Goal: Task Accomplishment & Management: Manage account settings

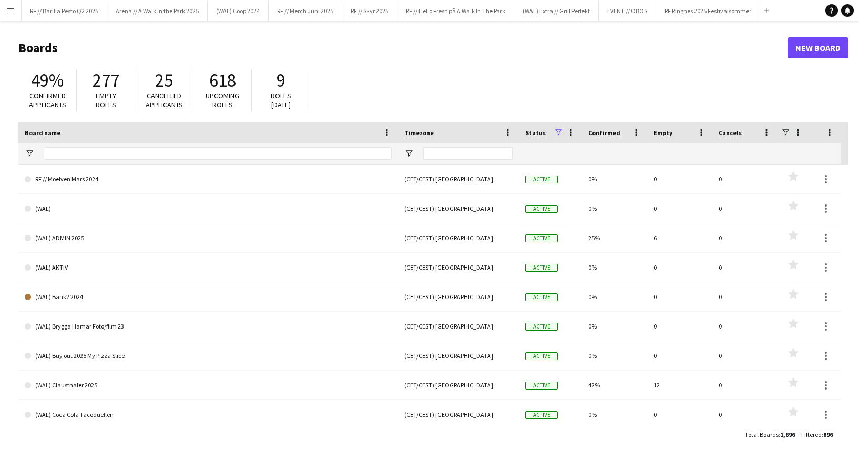
click at [3, 14] on button "Menu" at bounding box center [10, 10] width 21 height 21
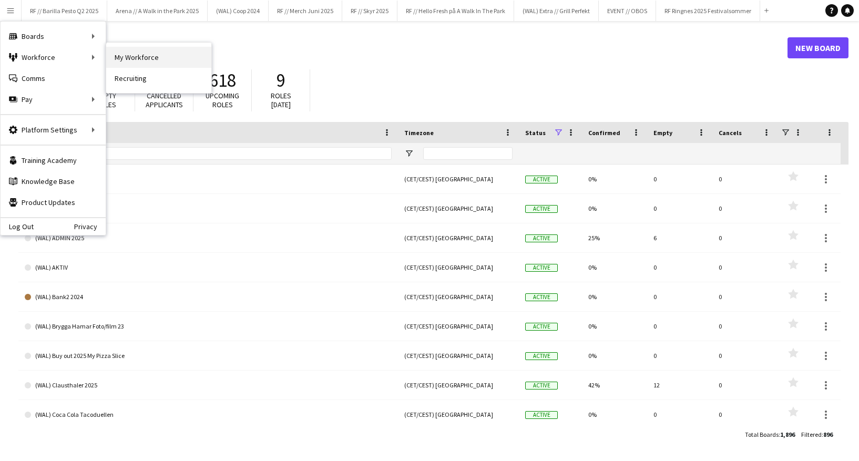
click at [116, 53] on link "My Workforce" at bounding box center [158, 57] width 105 height 21
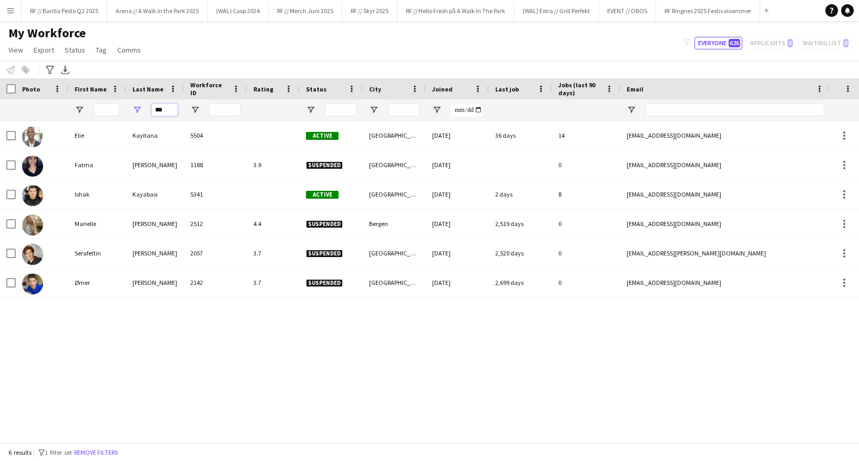
click at [170, 104] on input "***" at bounding box center [164, 110] width 26 height 13
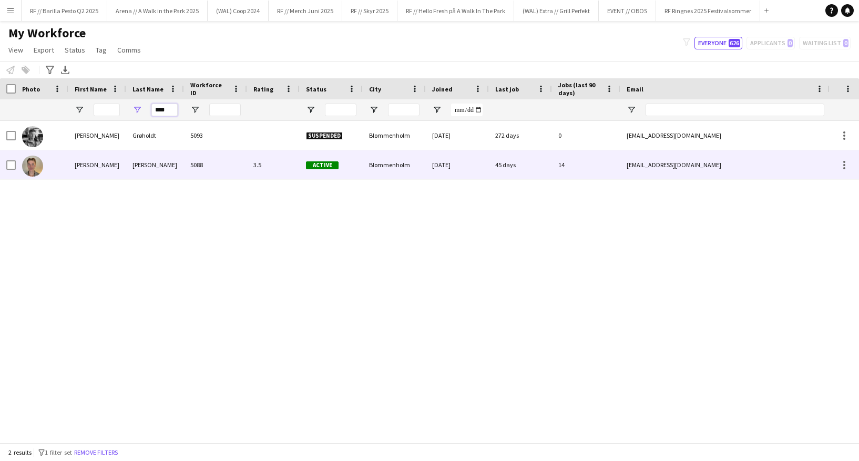
type input "****"
click at [163, 164] on div "lund grøholdt" at bounding box center [155, 164] width 58 height 29
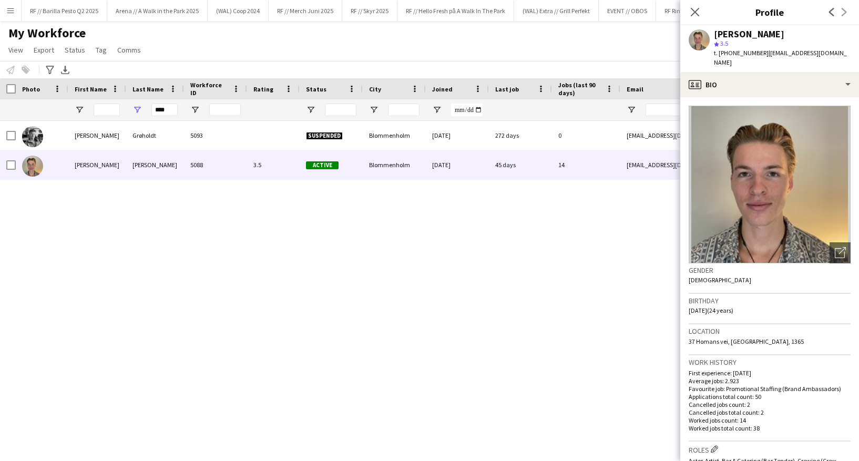
scroll to position [416, 0]
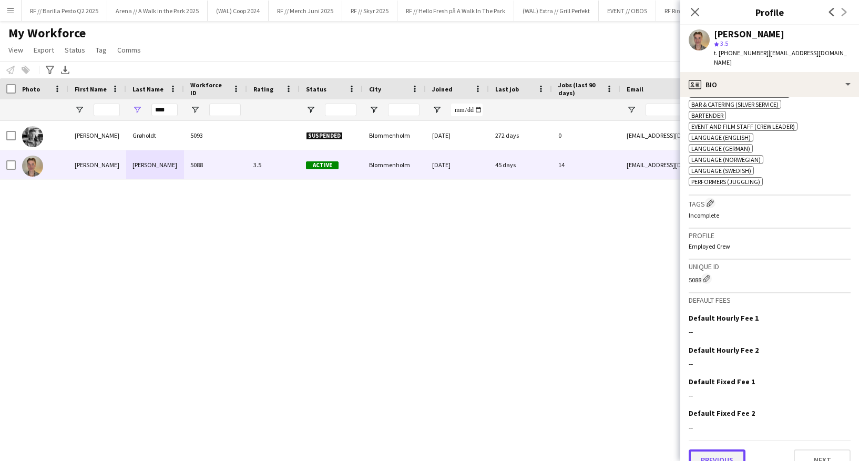
click at [719, 449] on button "Previous" at bounding box center [716, 459] width 57 height 21
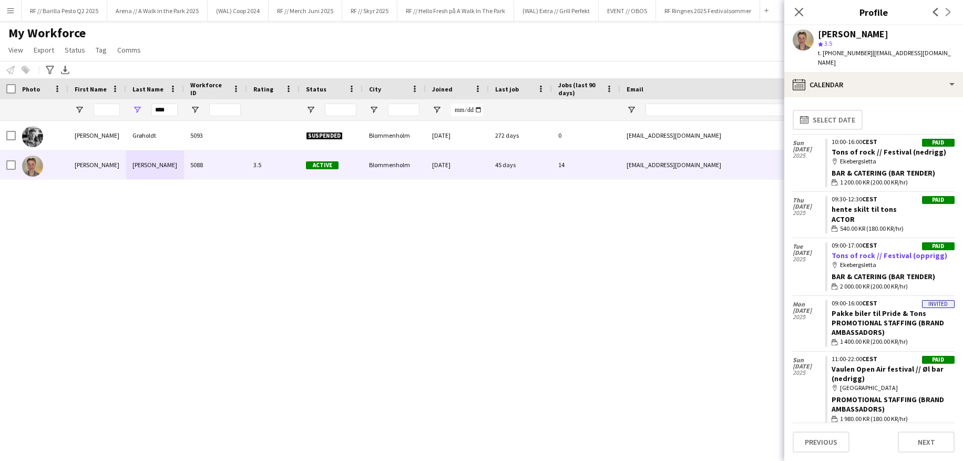
scroll to position [6, 0]
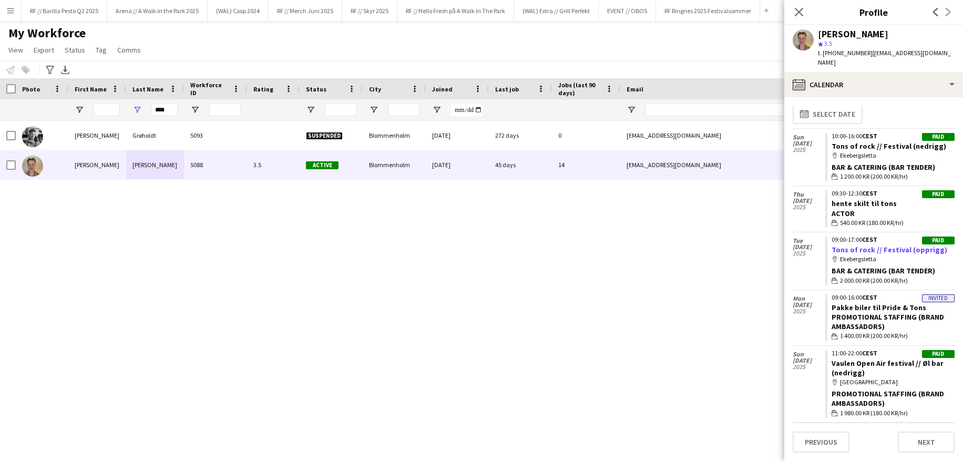
click at [858, 245] on link "Tons of rock // Festival (opprigg)" at bounding box center [889, 249] width 116 height 9
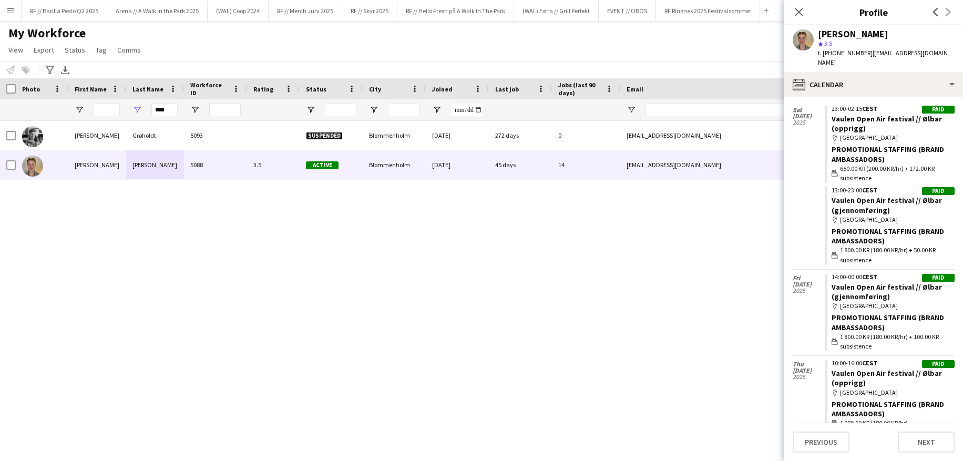
scroll to position [354, 0]
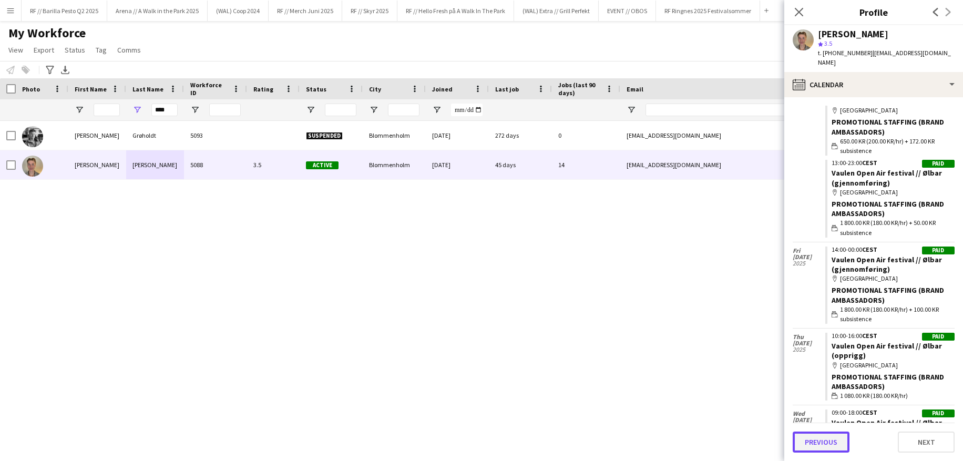
click at [818, 436] on button "Previous" at bounding box center [820, 441] width 57 height 21
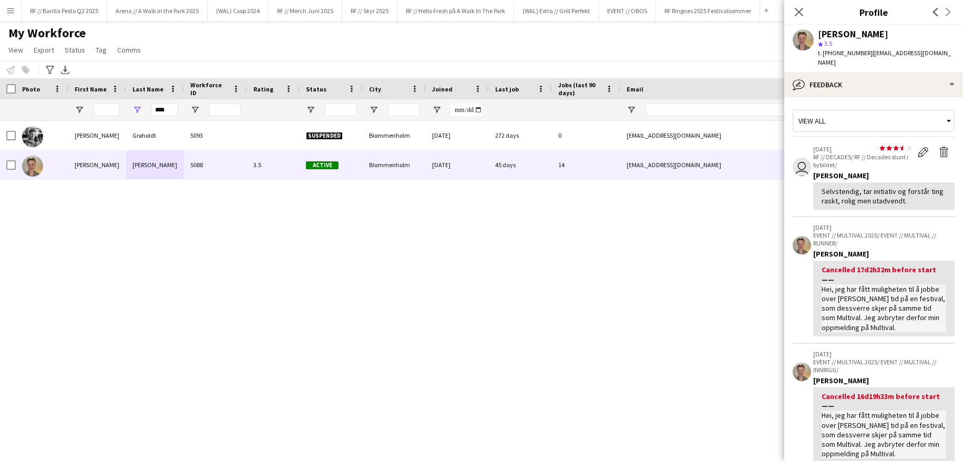
scroll to position [263, 0]
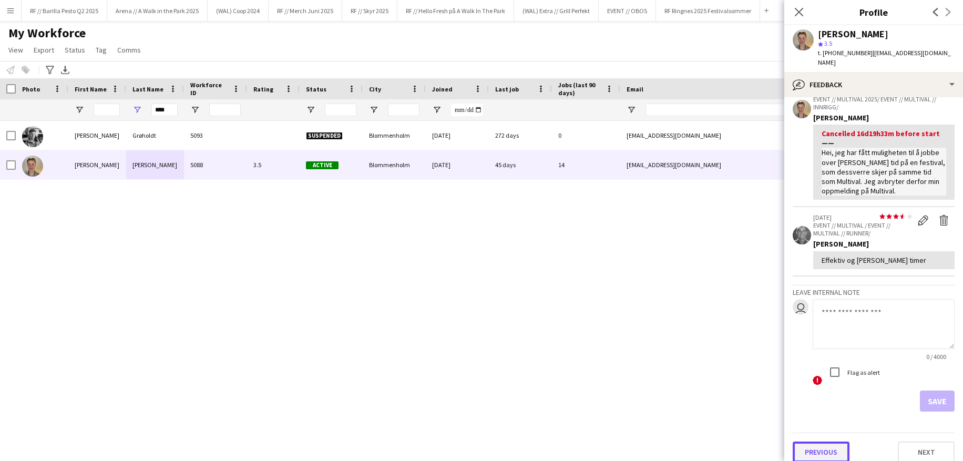
click at [802, 443] on button "Previous" at bounding box center [820, 451] width 57 height 21
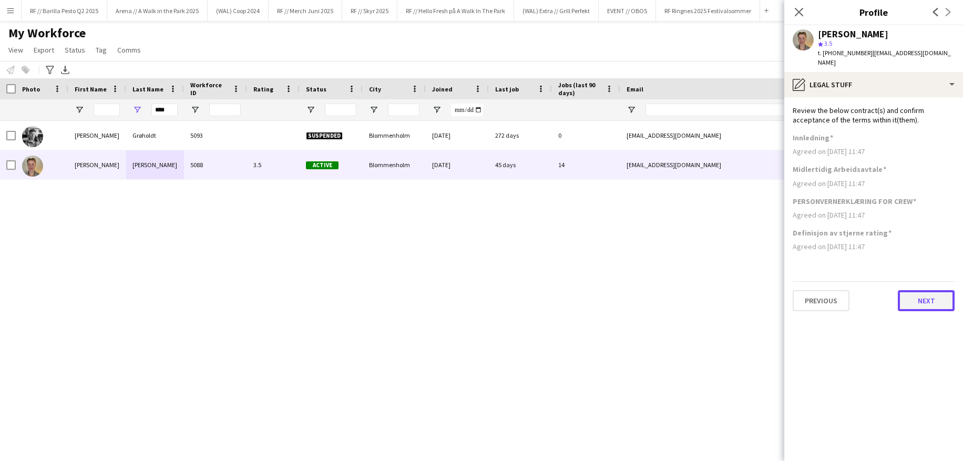
click at [858, 296] on button "Next" at bounding box center [925, 300] width 57 height 21
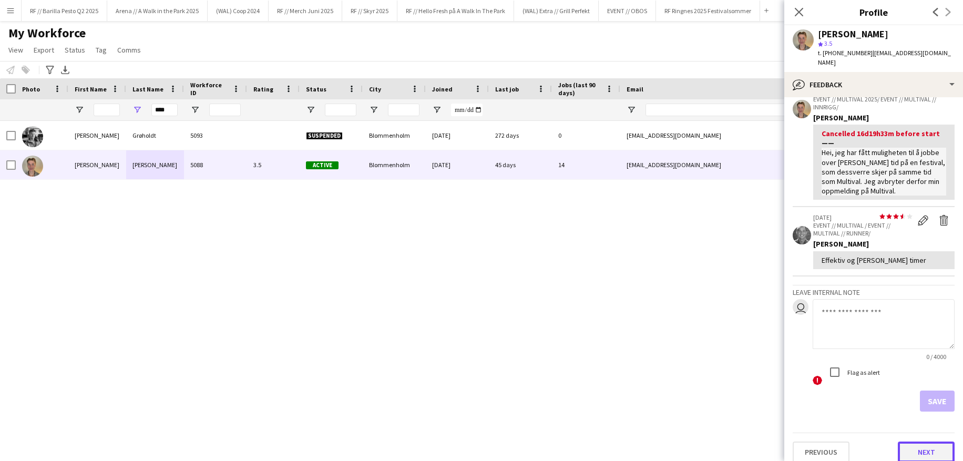
click at [858, 441] on button "Next" at bounding box center [925, 451] width 57 height 21
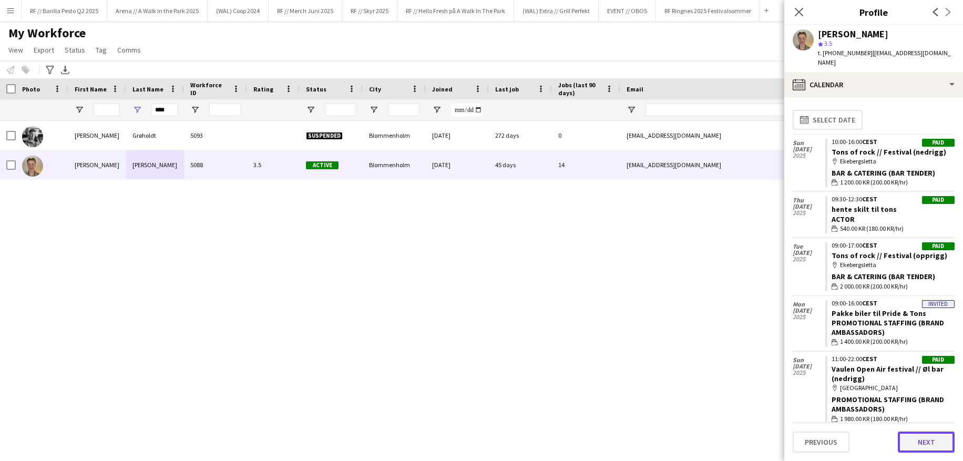
click at [858, 440] on button "Next" at bounding box center [925, 441] width 57 height 21
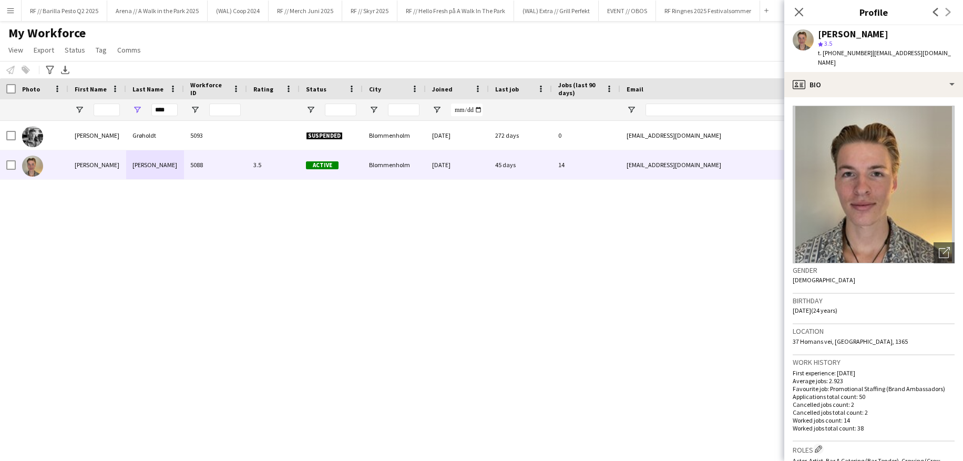
scroll to position [416, 0]
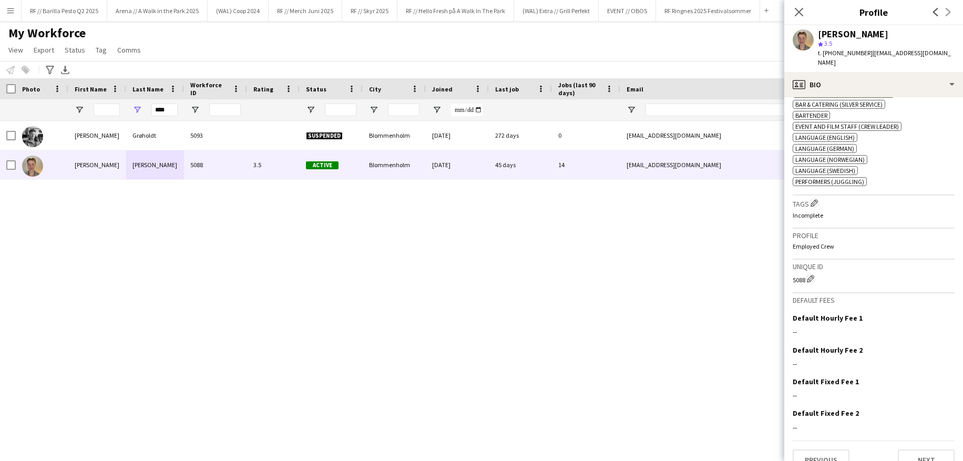
click at [858, 453] on app-crew-profile-bio "Open photos pop-in Gender Male Birthday 01-06-2001 (24 years) Location 37 Homan…" at bounding box center [873, 279] width 179 height 364
click at [858, 449] on button "Next" at bounding box center [925, 459] width 57 height 21
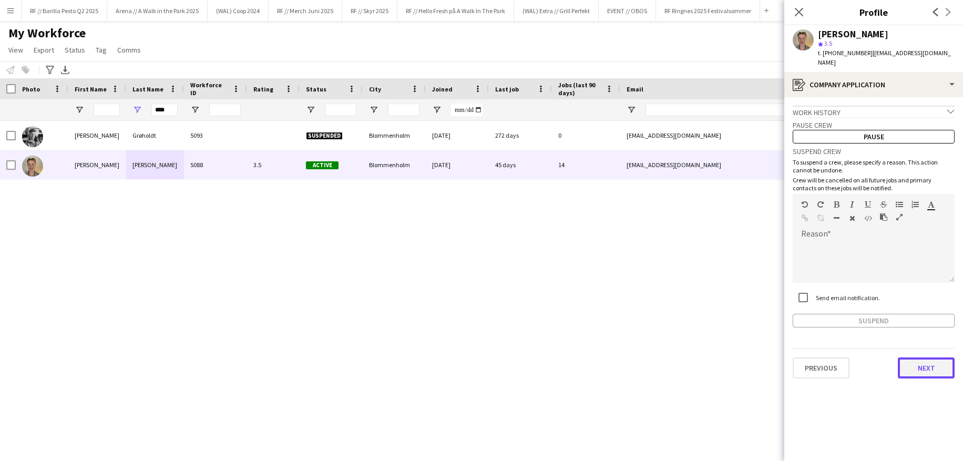
click at [858, 364] on button "Next" at bounding box center [925, 367] width 57 height 21
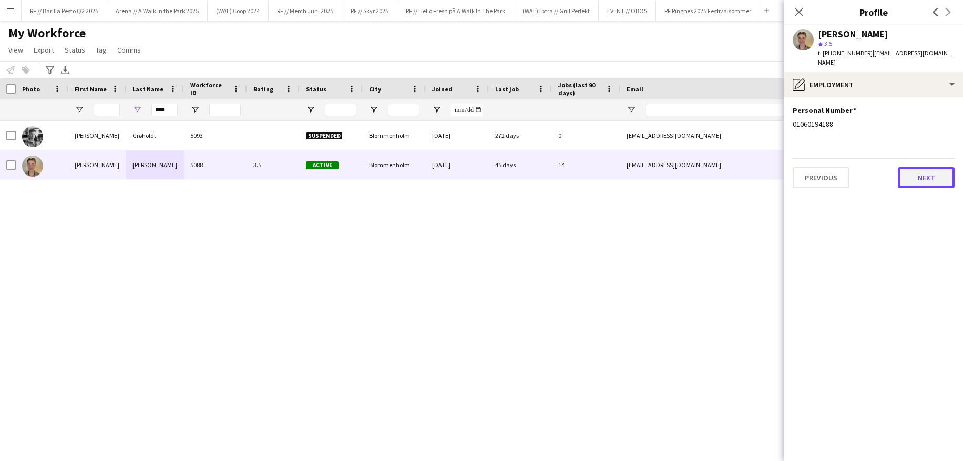
click at [858, 171] on button "Next" at bounding box center [925, 177] width 57 height 21
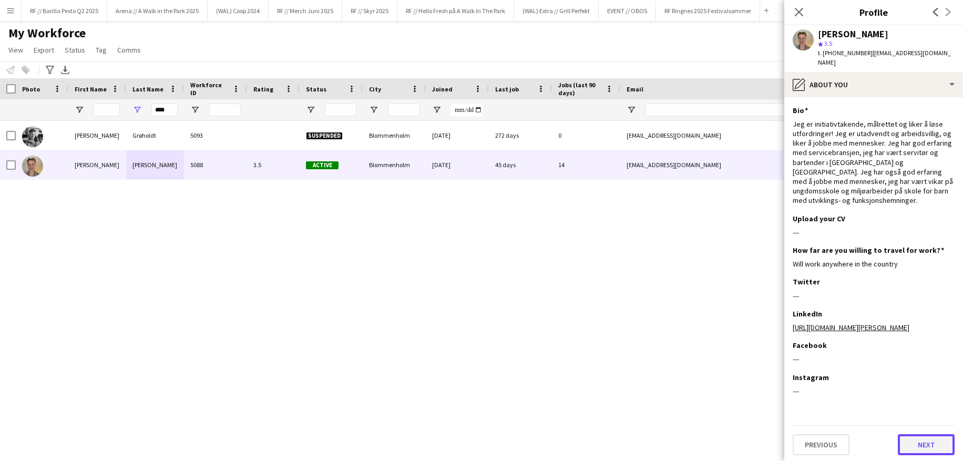
click at [858, 434] on button "Next" at bounding box center [925, 444] width 57 height 21
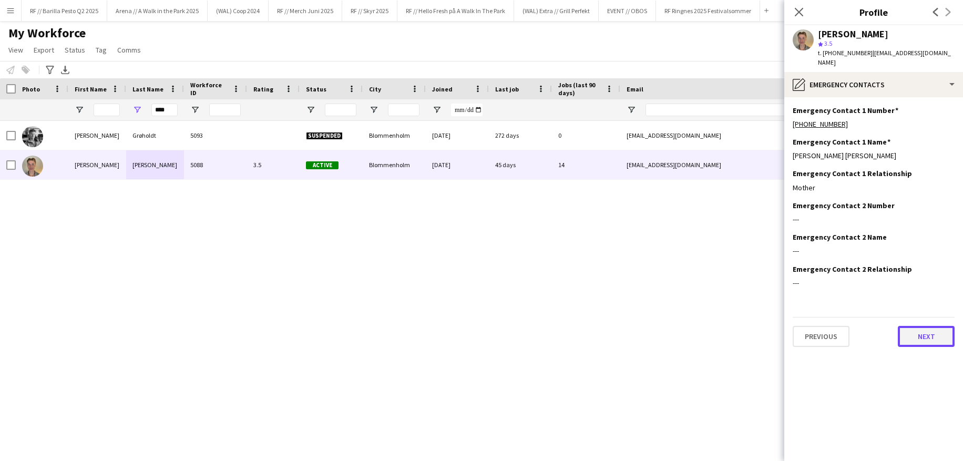
click at [858, 336] on button "Next" at bounding box center [925, 336] width 57 height 21
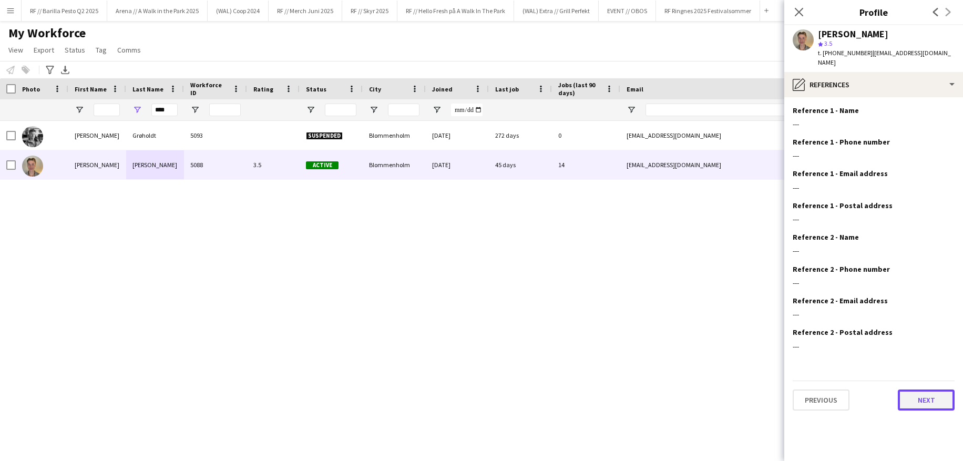
click at [858, 389] on button "Next" at bounding box center [925, 399] width 57 height 21
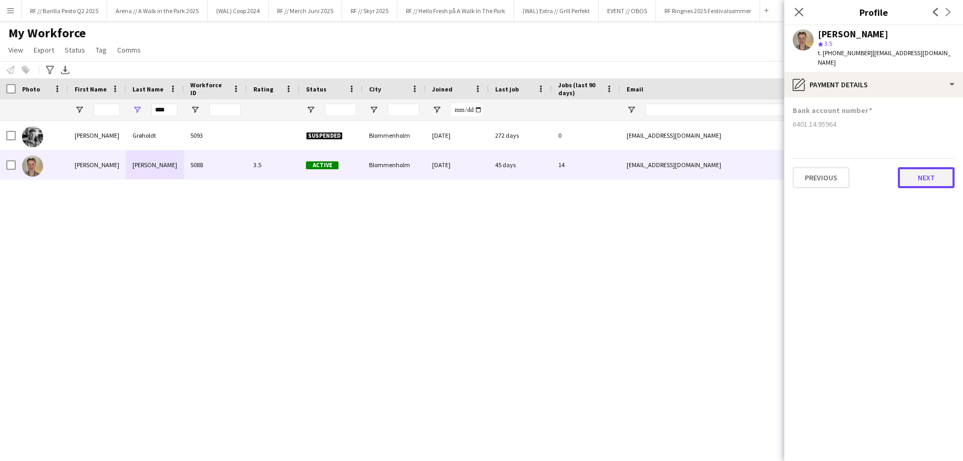
click at [858, 167] on button "Next" at bounding box center [925, 177] width 57 height 21
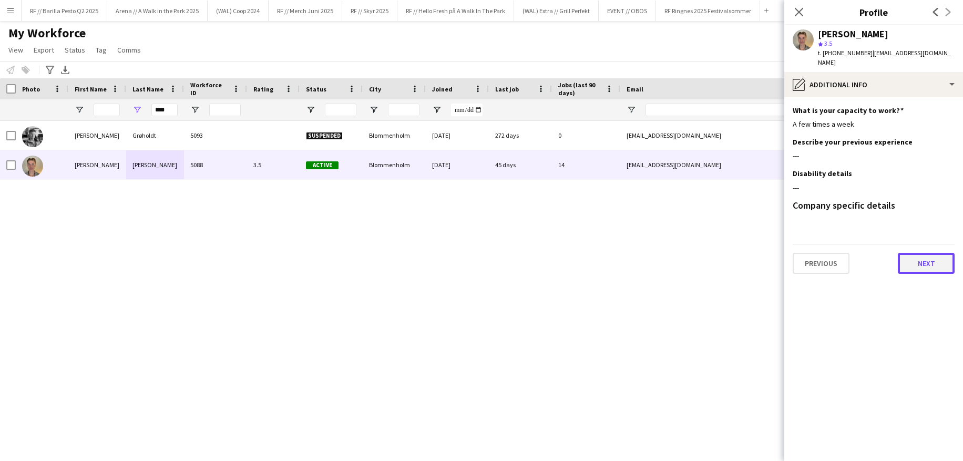
click at [858, 257] on button "Next" at bounding box center [925, 263] width 57 height 21
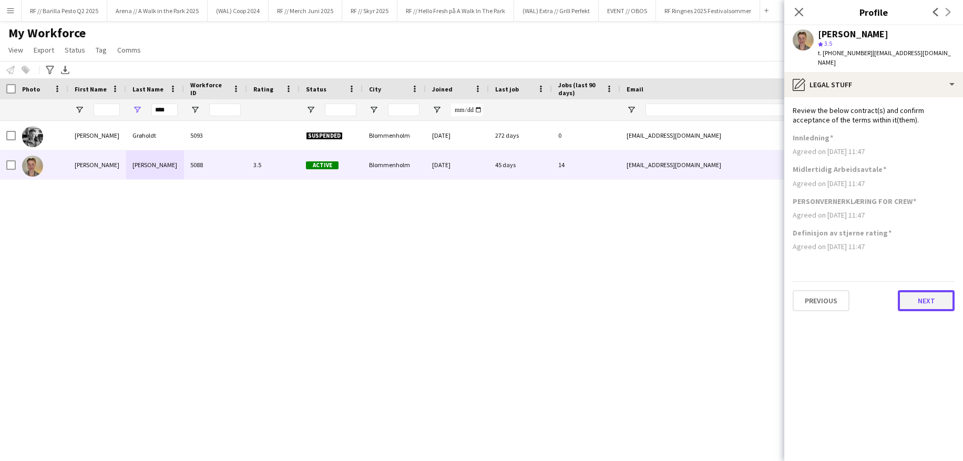
click at [858, 290] on button "Next" at bounding box center [925, 300] width 57 height 21
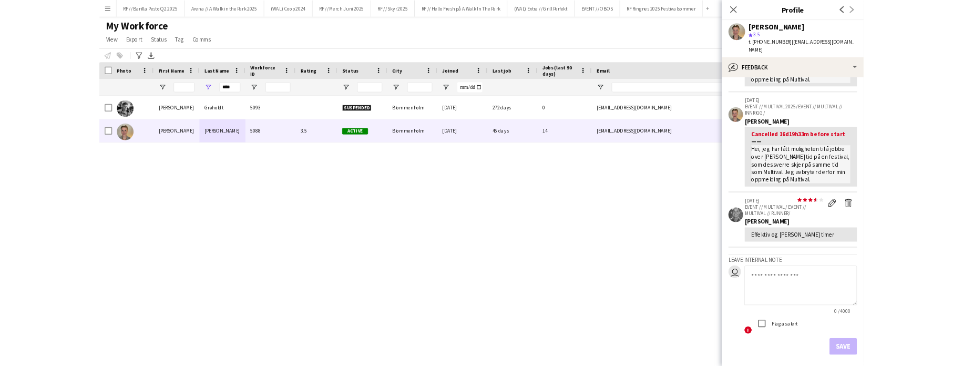
scroll to position [263, 0]
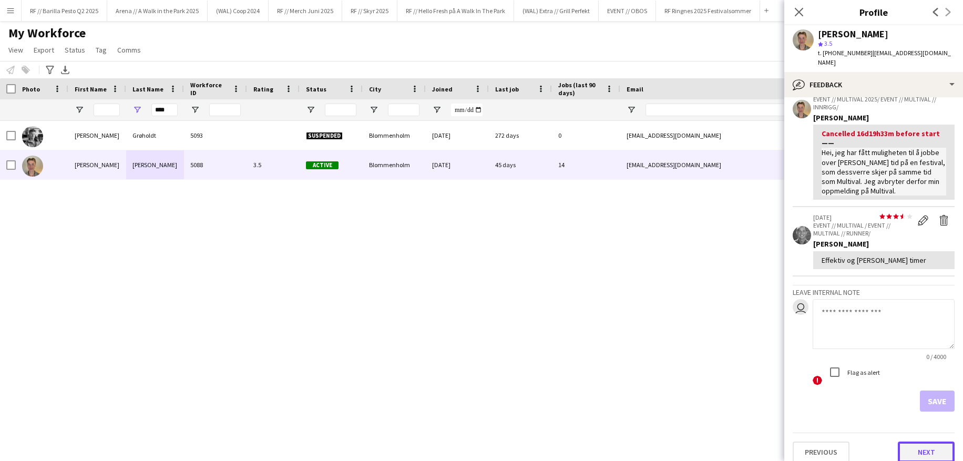
click at [858, 441] on button "Next" at bounding box center [925, 451] width 57 height 21
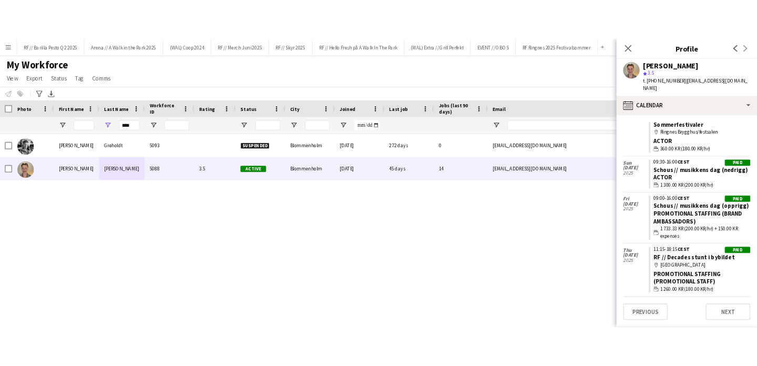
scroll to position [797, 0]
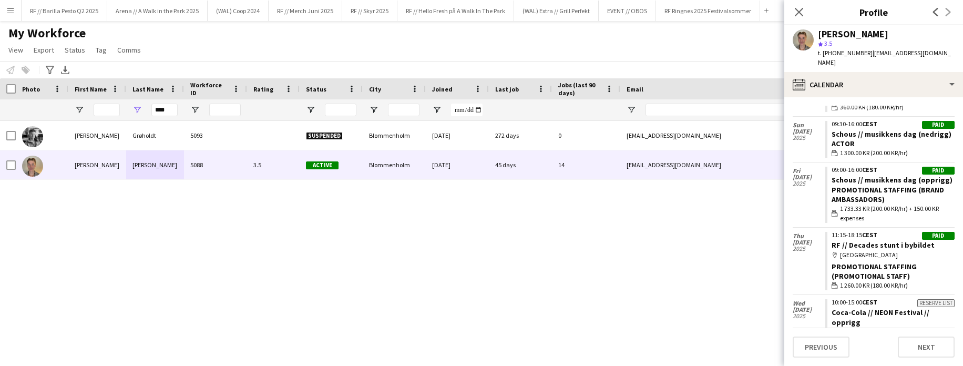
click at [684, 216] on div "Håkon Diderik Lund Grøholdt 5093 Suspended Blommenholm 10-06-2024 272 days 0 di…" at bounding box center [465, 234] width 931 height 226
click at [673, 223] on div "Håkon Diderik Lund Grøholdt 5093 Suspended Blommenholm 10-06-2024 272 days 0 di…" at bounding box center [465, 234] width 931 height 226
click at [798, 6] on app-icon "Close pop-in" at bounding box center [798, 12] width 15 height 15
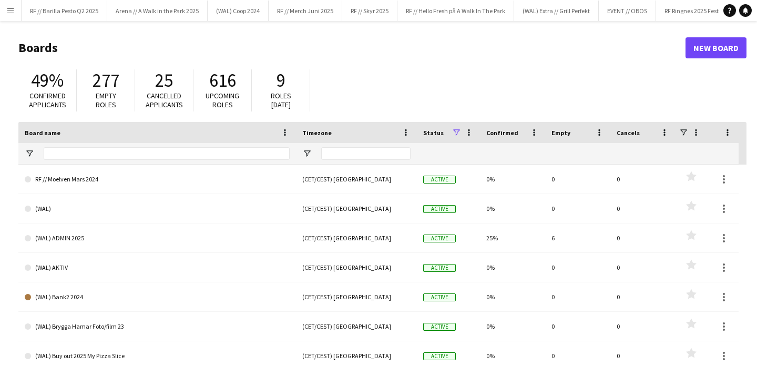
click at [9, 9] on app-icon "Menu" at bounding box center [10, 10] width 8 height 8
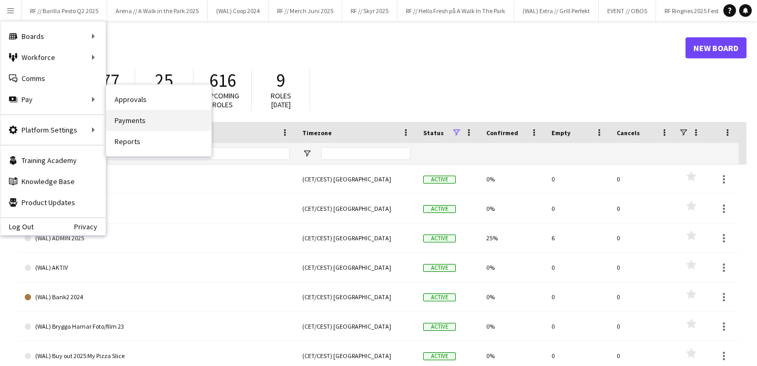
click at [132, 115] on link "Payments" at bounding box center [158, 120] width 105 height 21
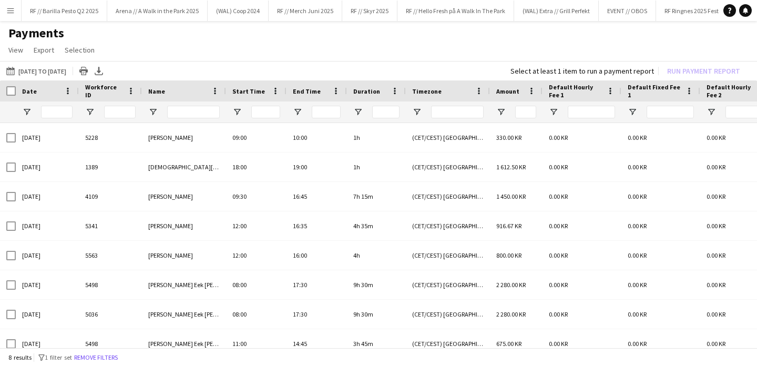
click at [13, 13] on app-icon "Menu" at bounding box center [10, 10] width 8 height 8
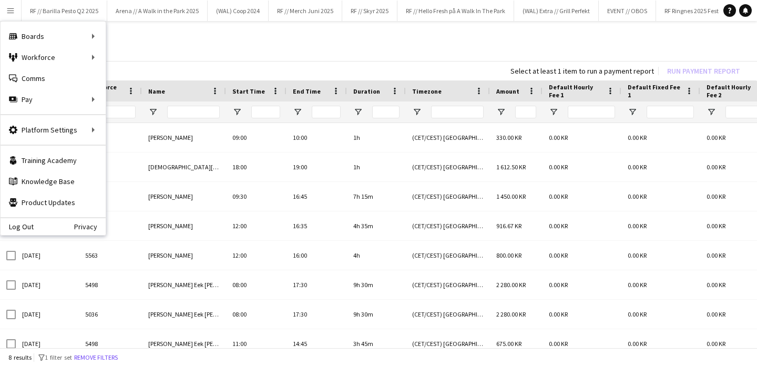
click at [425, 59] on app-page-menu "View Customise view Customise filters Reset Filters Reset View Reset All Export…" at bounding box center [378, 51] width 757 height 20
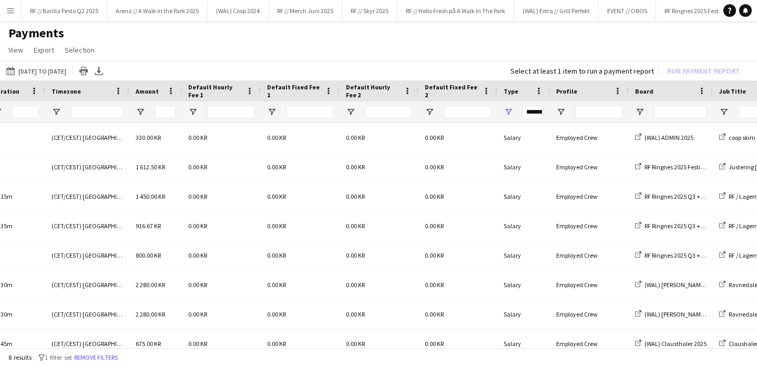
click at [508, 117] on div "**********" at bounding box center [523, 111] width 53 height 21
click at [508, 112] on span "Open Filter Menu" at bounding box center [507, 111] width 9 height 9
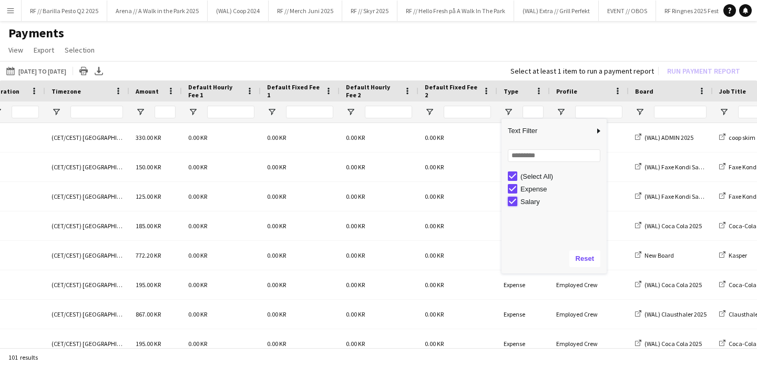
type input "**********"
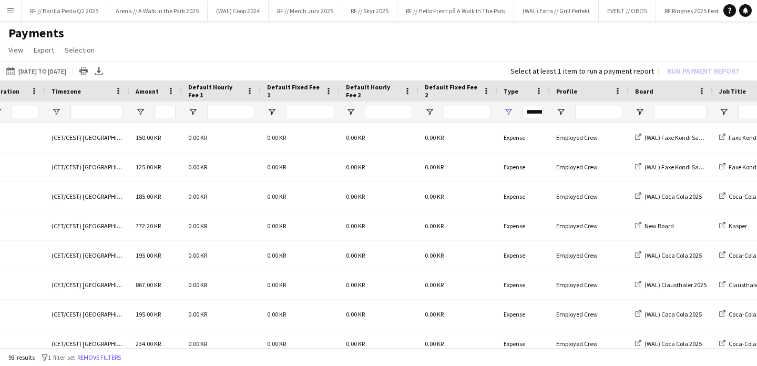
click at [468, 63] on div "01-01-2025 to 31-07-2025 01-01-2025 to 31-07-2025 Today This Week This Month Ye…" at bounding box center [378, 70] width 757 height 19
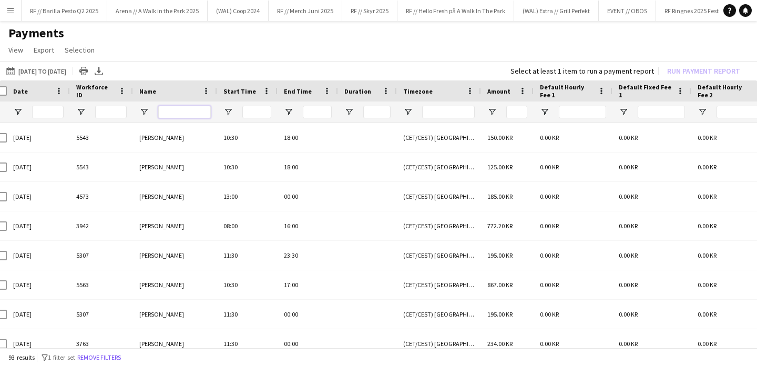
click at [171, 117] on input "Name Filter Input" at bounding box center [184, 112] width 53 height 13
type input "*****"
type input "***"
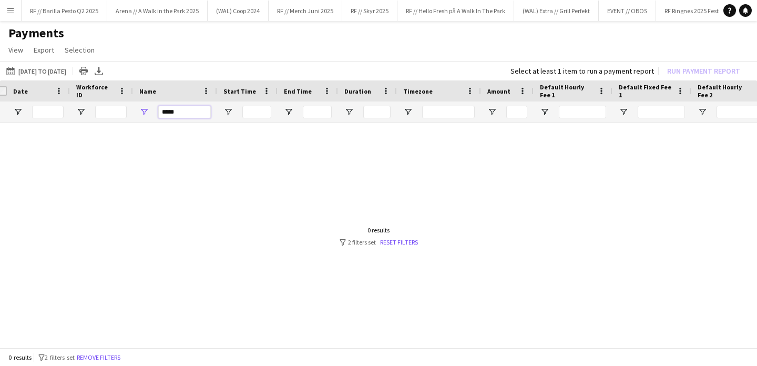
type input "****"
click at [192, 113] on input "****" at bounding box center [184, 112] width 53 height 13
type input "**********"
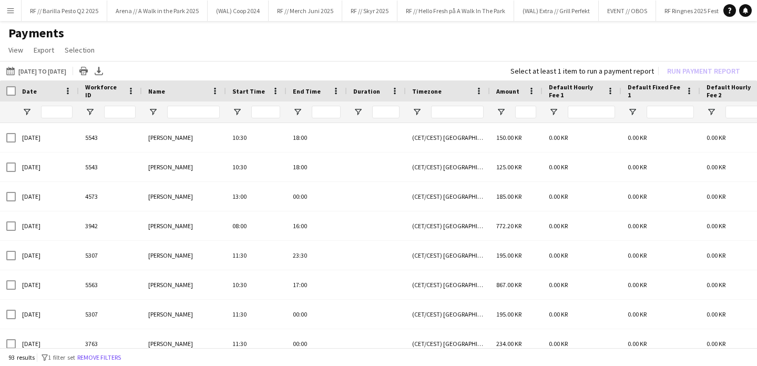
click at [13, 13] on app-icon "Menu" at bounding box center [10, 10] width 8 height 8
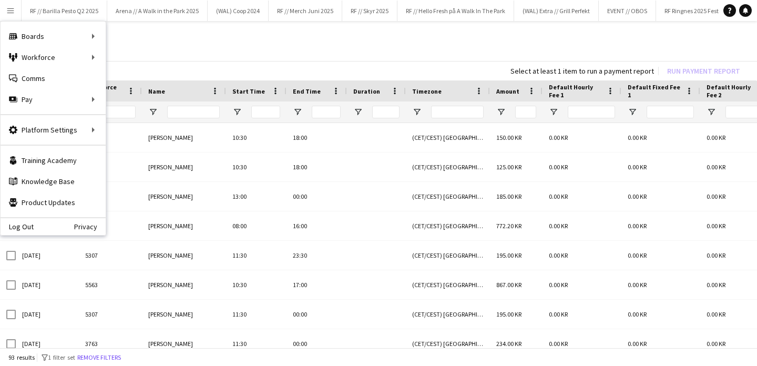
click at [216, 65] on div "01-01-2025 to 31-07-2025 01-01-2025 to 31-07-2025 Today This Week This Month Ye…" at bounding box center [378, 70] width 757 height 19
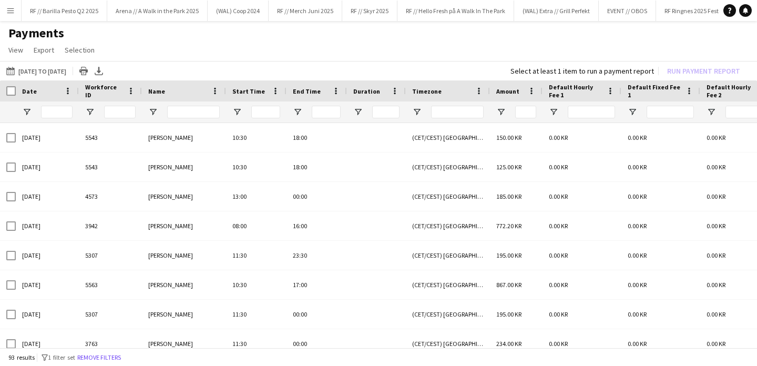
click at [11, 11] on app-icon "Menu" at bounding box center [10, 10] width 8 height 8
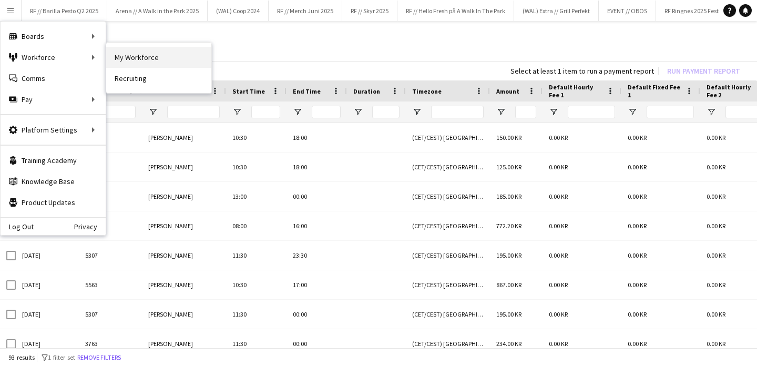
click at [146, 59] on link "My Workforce" at bounding box center [158, 57] width 105 height 21
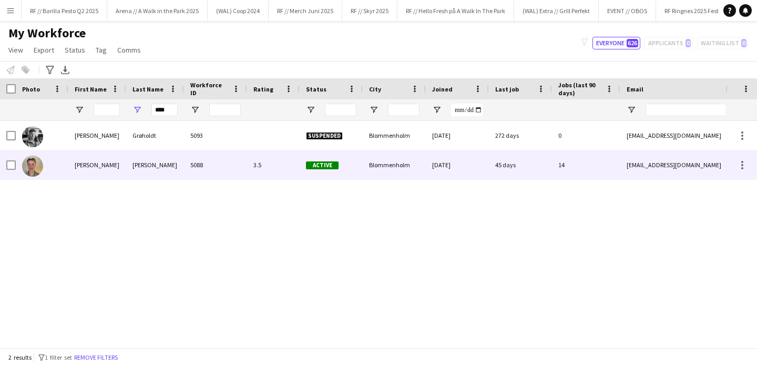
click at [262, 161] on div "3.5" at bounding box center [273, 164] width 53 height 29
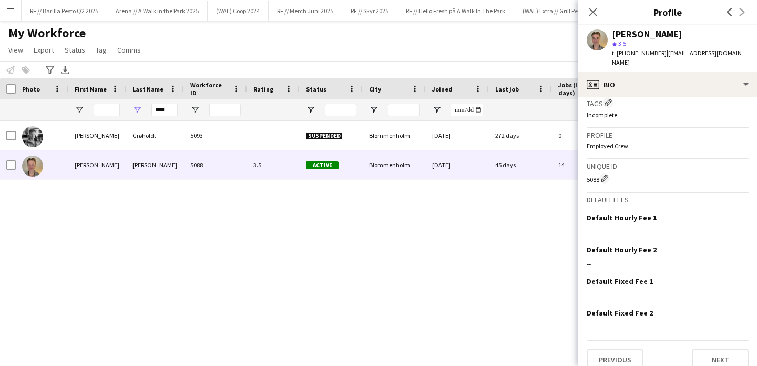
click at [608, 340] on div "Previous Next" at bounding box center [667, 355] width 162 height 30
click at [608, 349] on button "Previous" at bounding box center [614, 359] width 57 height 21
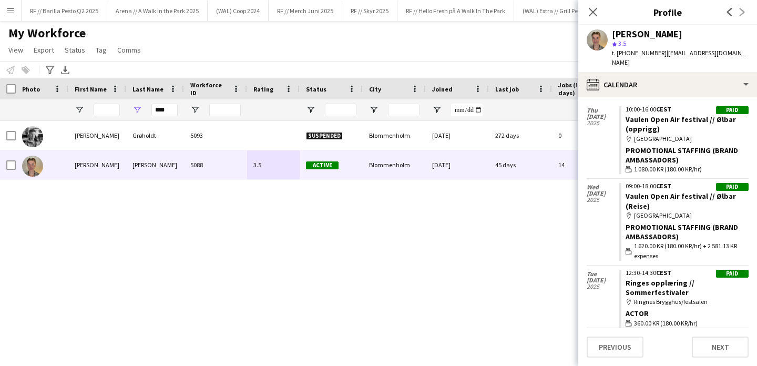
click at [7, 9] on app-icon "Menu" at bounding box center [10, 10] width 8 height 8
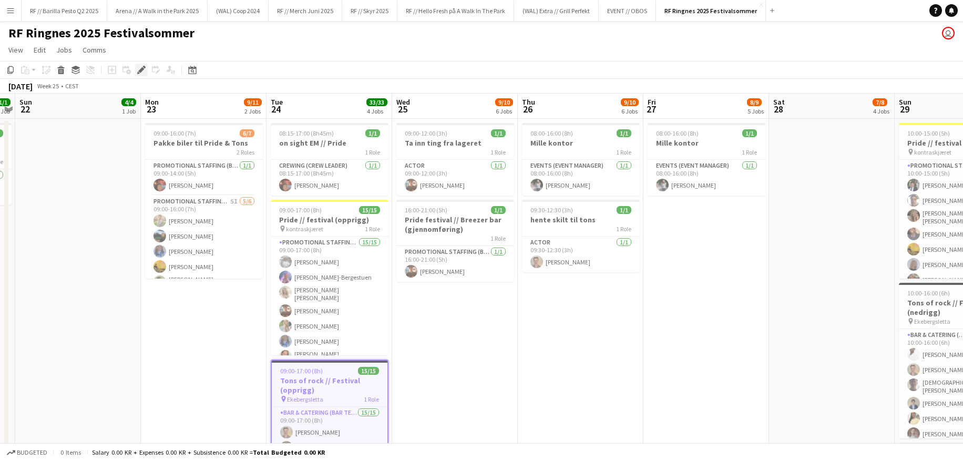
click at [139, 69] on icon "Edit" at bounding box center [141, 70] width 8 height 8
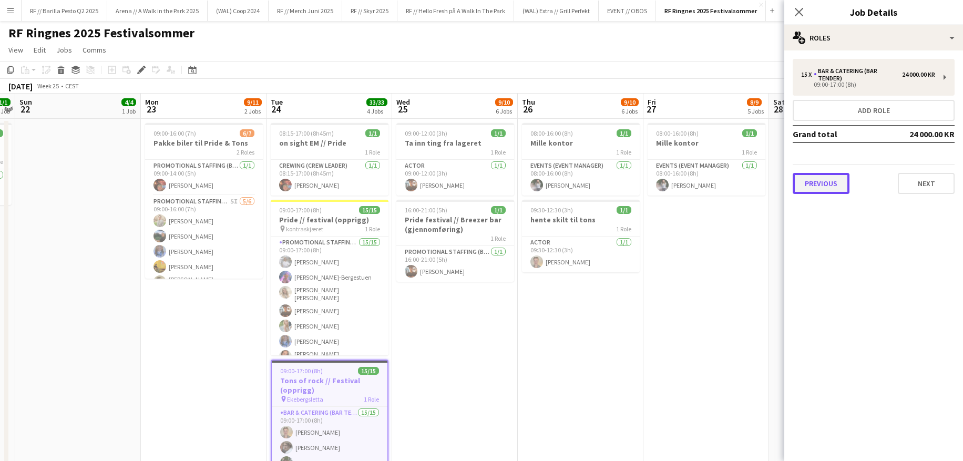
click at [836, 178] on button "Previous" at bounding box center [820, 183] width 57 height 21
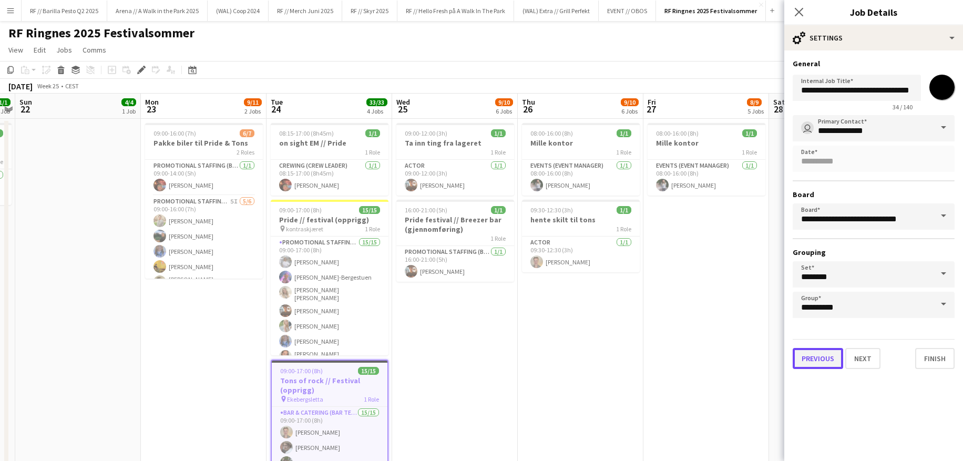
click at [822, 352] on button "Previous" at bounding box center [817, 358] width 50 height 21
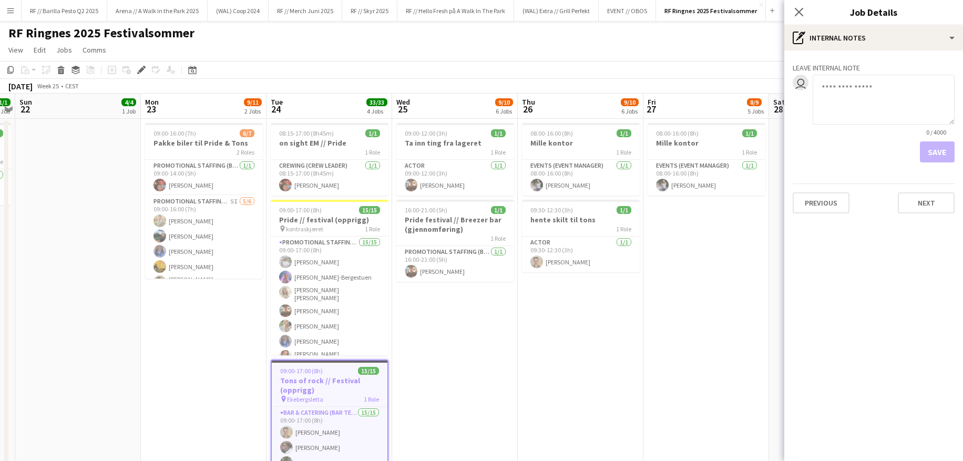
scroll to position [0, 362]
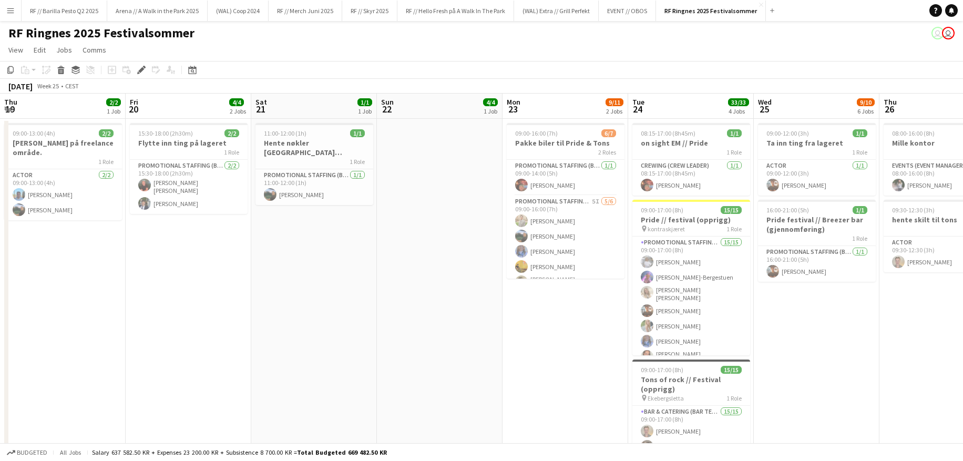
scroll to position [0, 362]
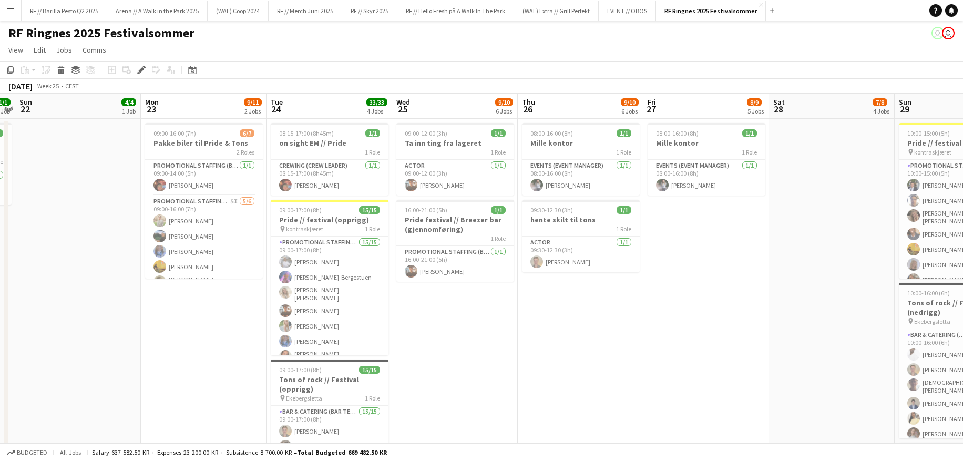
click at [20, 14] on button "Menu" at bounding box center [10, 10] width 21 height 21
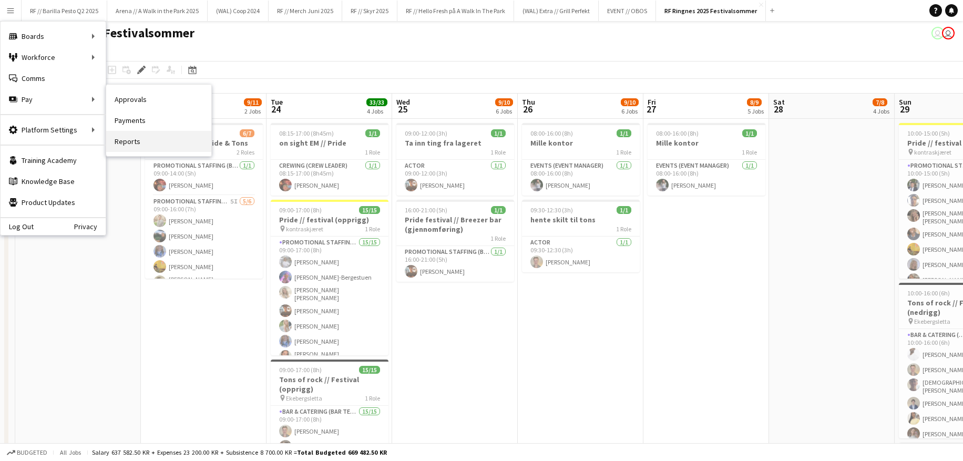
click at [154, 137] on link "Reports" at bounding box center [158, 141] width 105 height 21
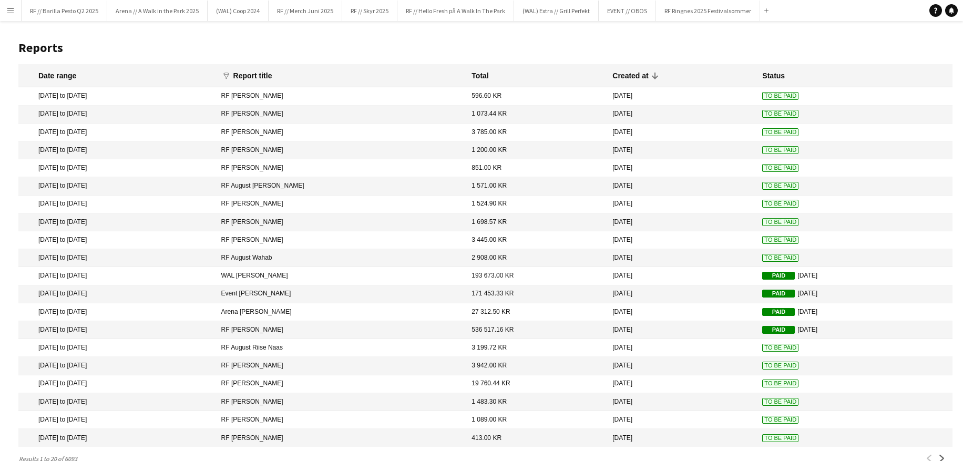
scroll to position [19, 0]
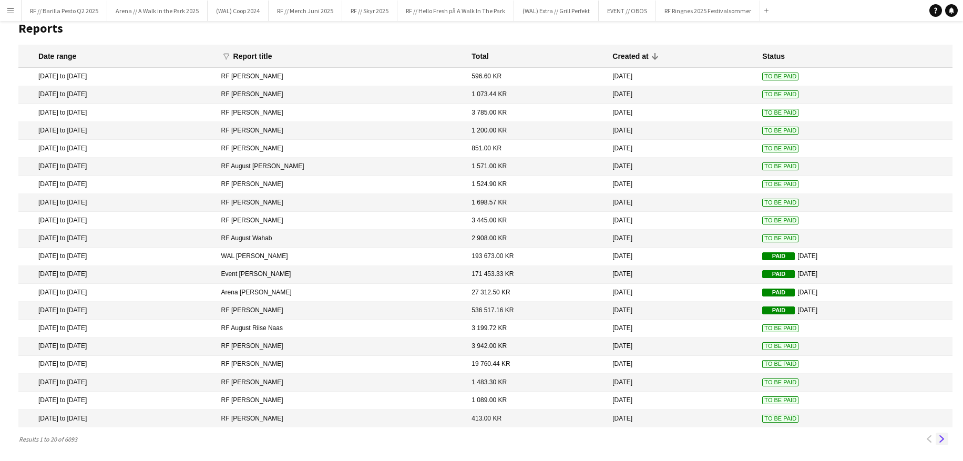
click at [938, 437] on app-icon "Next" at bounding box center [941, 438] width 7 height 7
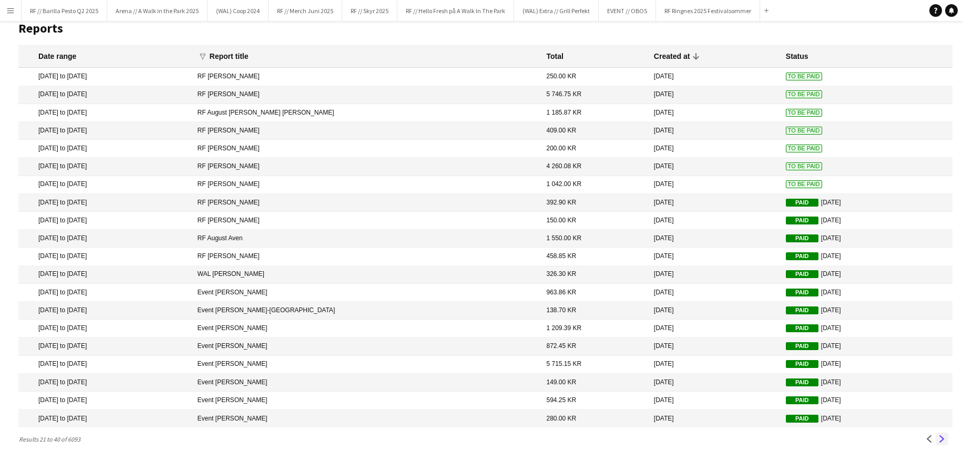
click at [945, 439] on button "Next" at bounding box center [941, 438] width 13 height 13
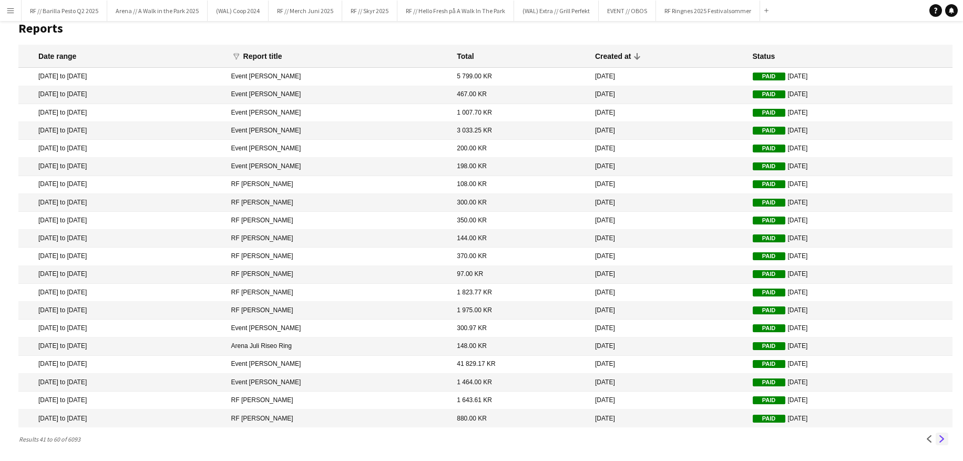
click at [945, 439] on button "Next" at bounding box center [941, 438] width 13 height 13
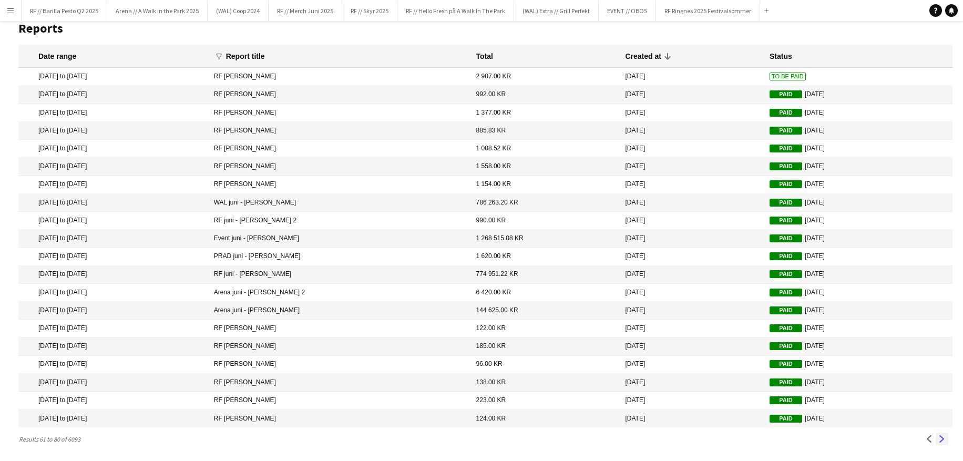
click at [945, 439] on button "Next" at bounding box center [941, 438] width 13 height 13
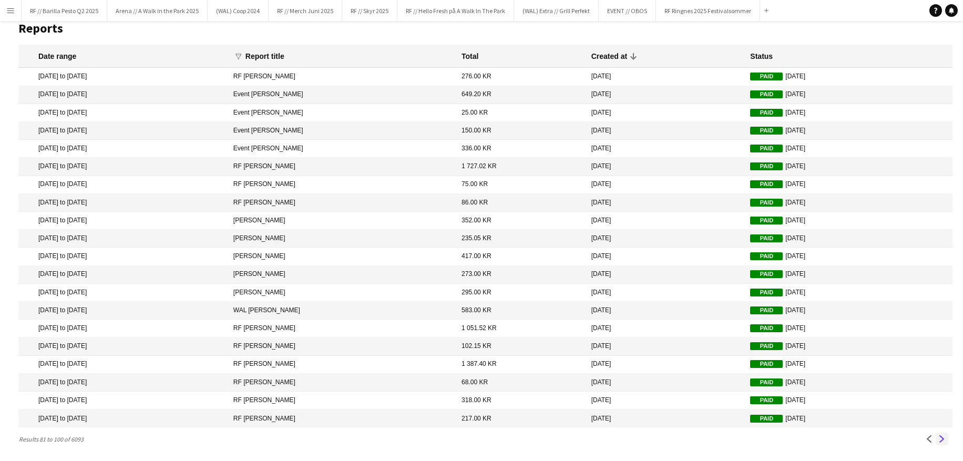
click at [945, 439] on button "Next" at bounding box center [941, 438] width 13 height 13
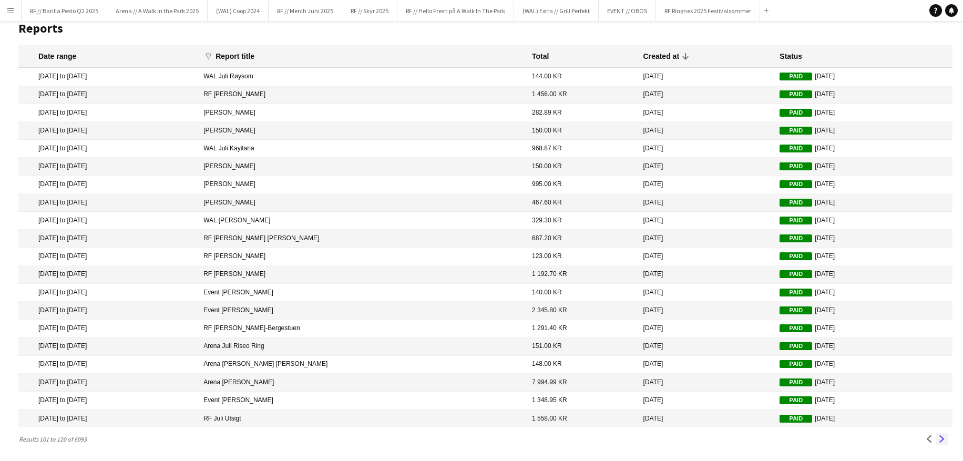
click at [945, 439] on button "Next" at bounding box center [941, 438] width 13 height 13
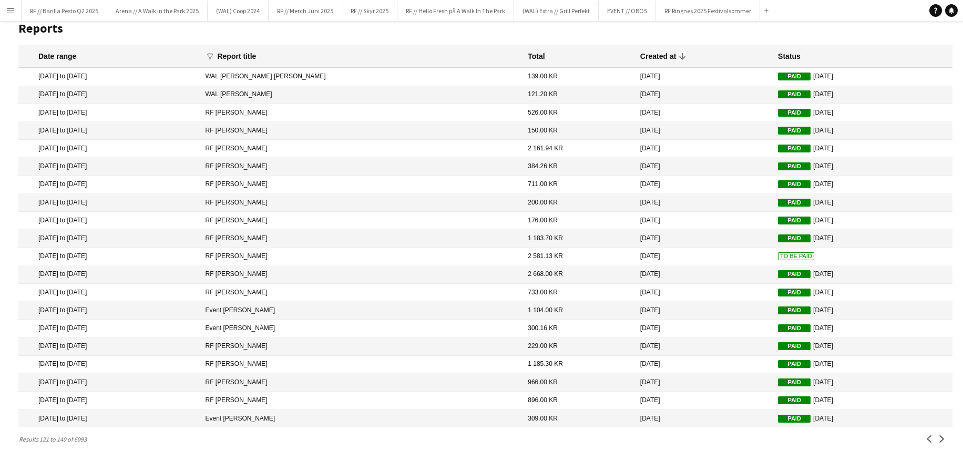
click at [778, 254] on span "To Be Paid" at bounding box center [796, 256] width 36 height 8
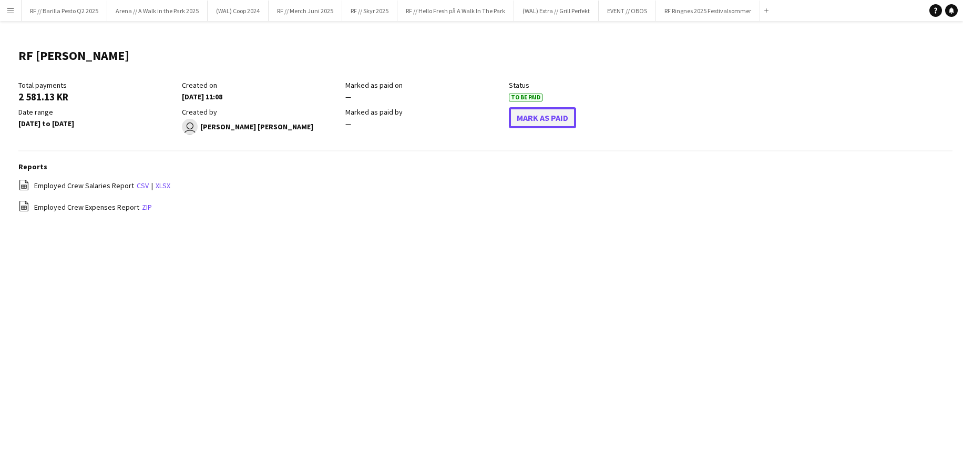
click at [535, 118] on button "Mark As Paid" at bounding box center [542, 117] width 67 height 21
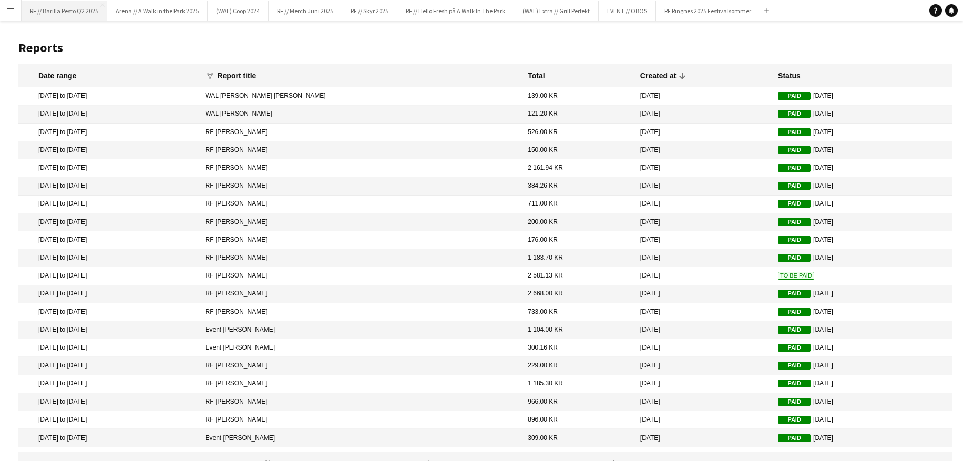
scroll to position [19, 0]
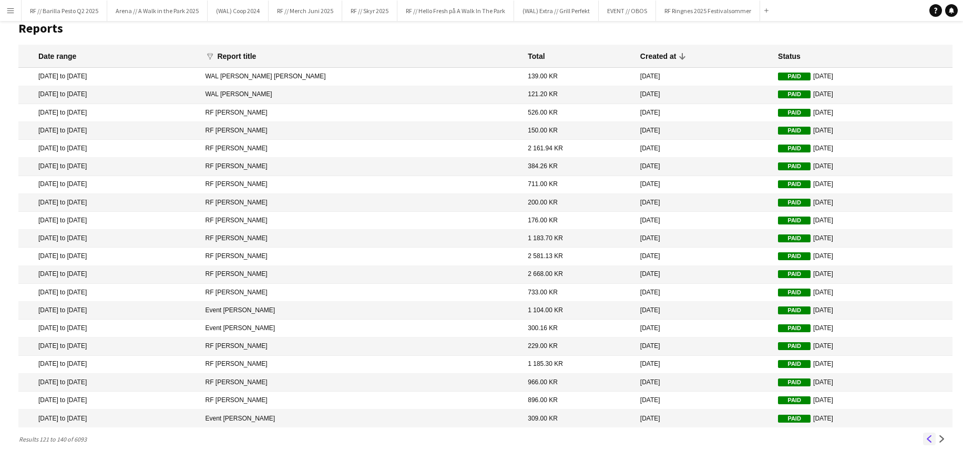
click at [924, 437] on button "Previous" at bounding box center [929, 438] width 13 height 13
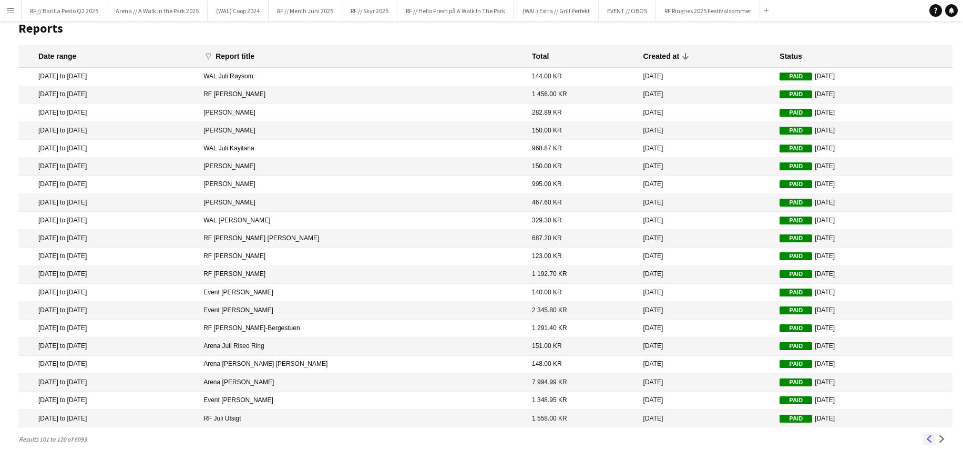
click at [926, 438] on app-icon "Previous" at bounding box center [928, 438] width 7 height 7
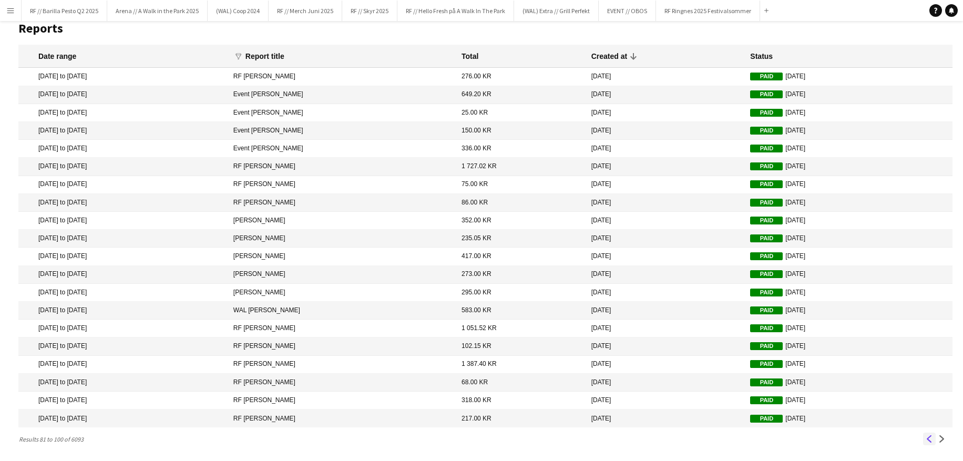
click at [926, 438] on app-icon "Previous" at bounding box center [928, 438] width 7 height 7
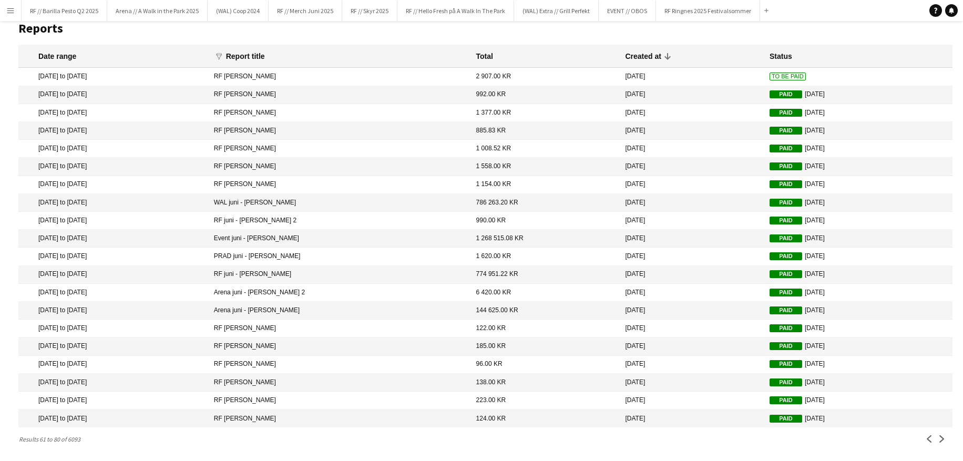
click at [769, 76] on span "To Be Paid" at bounding box center [787, 77] width 36 height 8
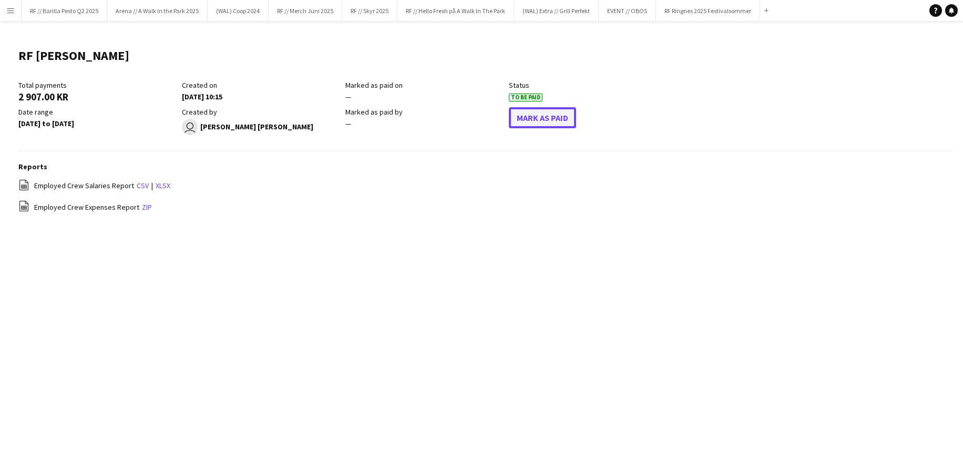
click at [539, 122] on button "Mark As Paid" at bounding box center [542, 117] width 67 height 21
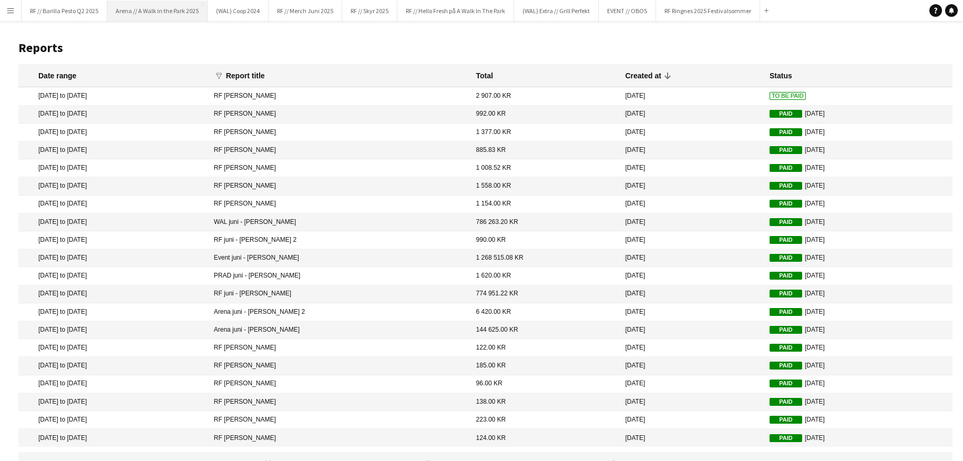
scroll to position [19, 0]
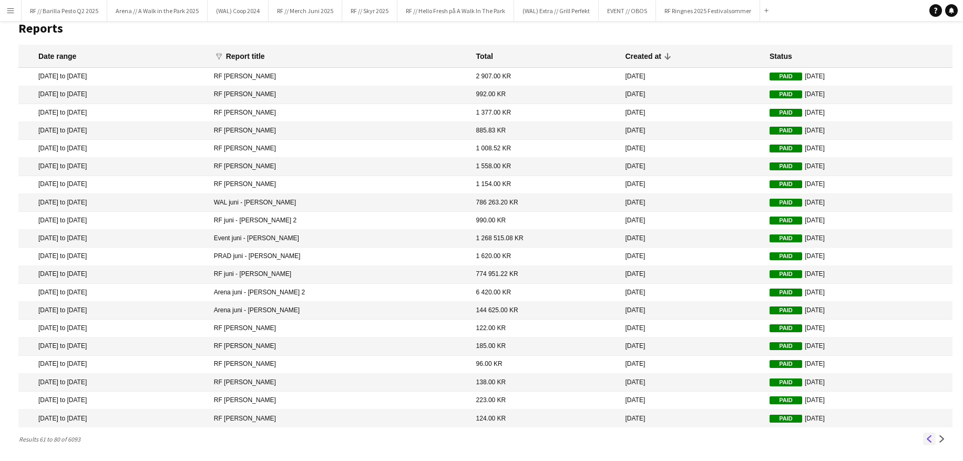
click at [928, 442] on app-icon "Previous" at bounding box center [928, 438] width 7 height 7
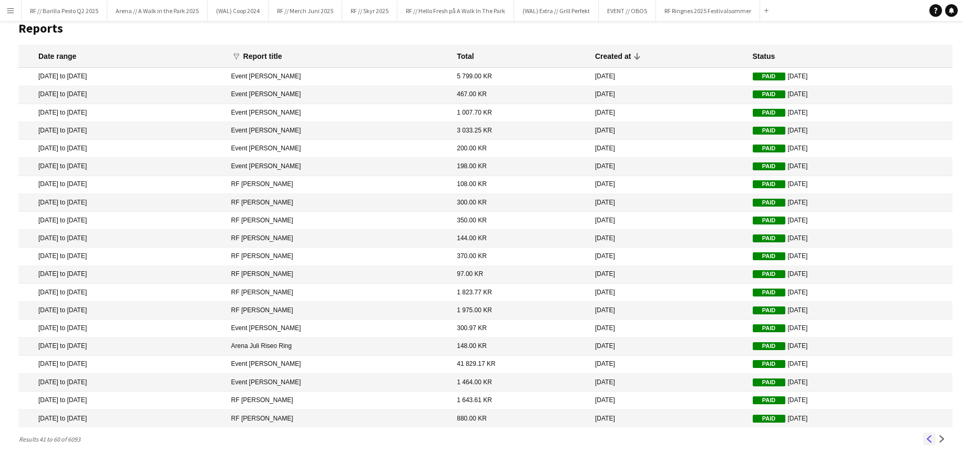
click at [927, 440] on app-icon "Previous" at bounding box center [928, 438] width 7 height 7
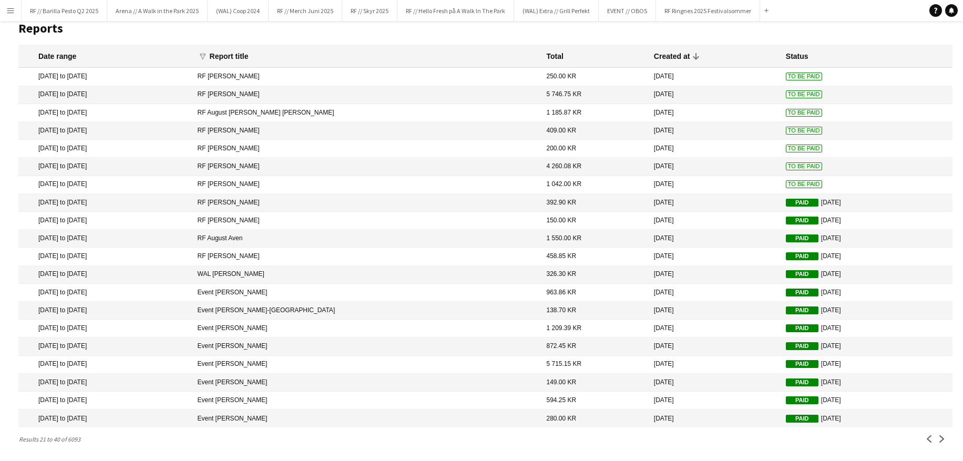
click at [786, 184] on span "To Be Paid" at bounding box center [804, 184] width 36 height 8
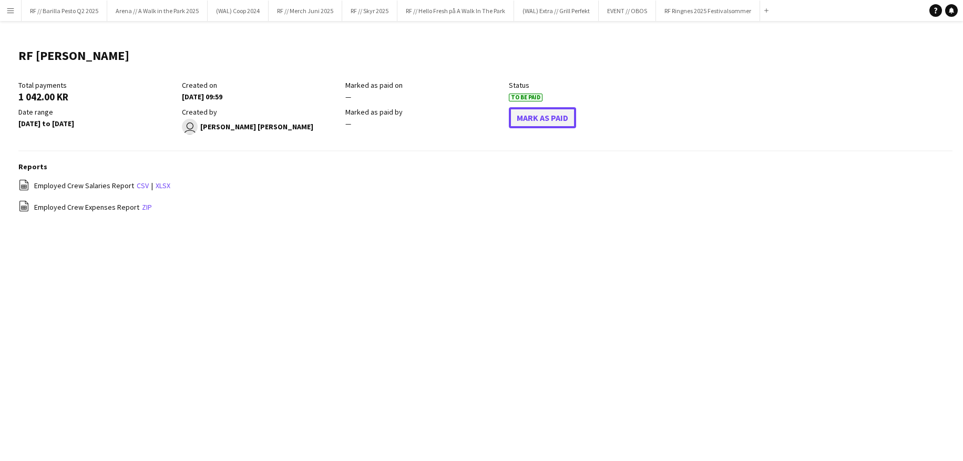
click at [545, 119] on button "Mark As Paid" at bounding box center [542, 117] width 67 height 21
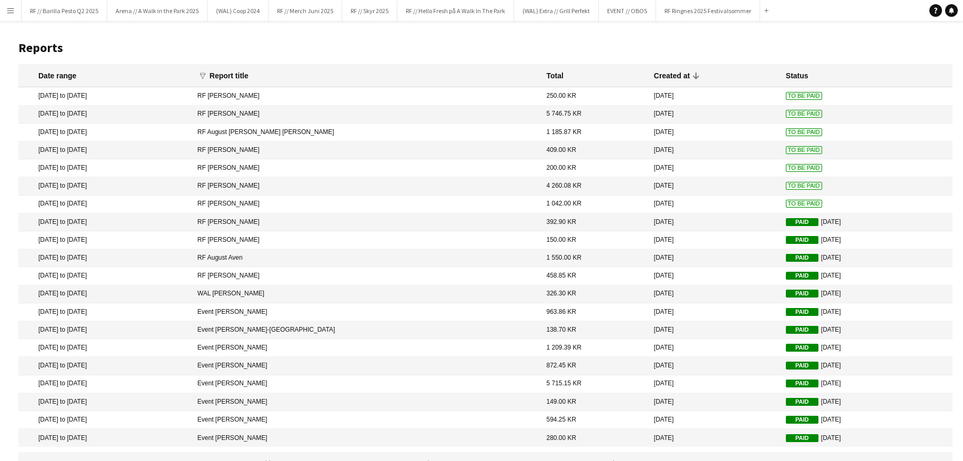
scroll to position [19, 0]
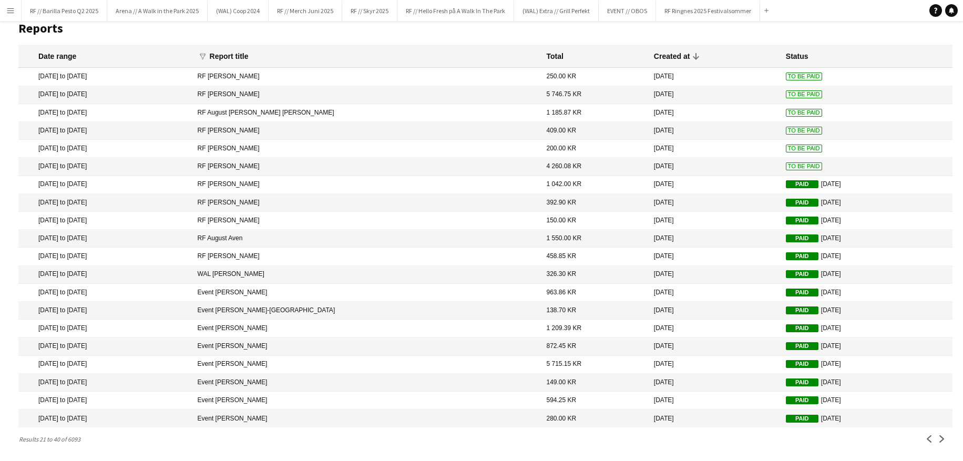
click at [287, 182] on mat-cell "RF [PERSON_NAME]" at bounding box center [366, 185] width 349 height 18
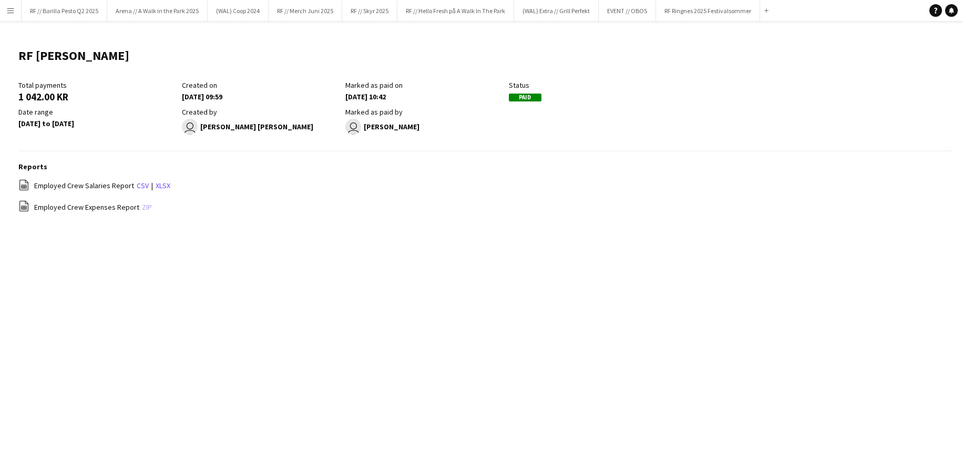
click at [142, 210] on link "zip" at bounding box center [147, 206] width 10 height 9
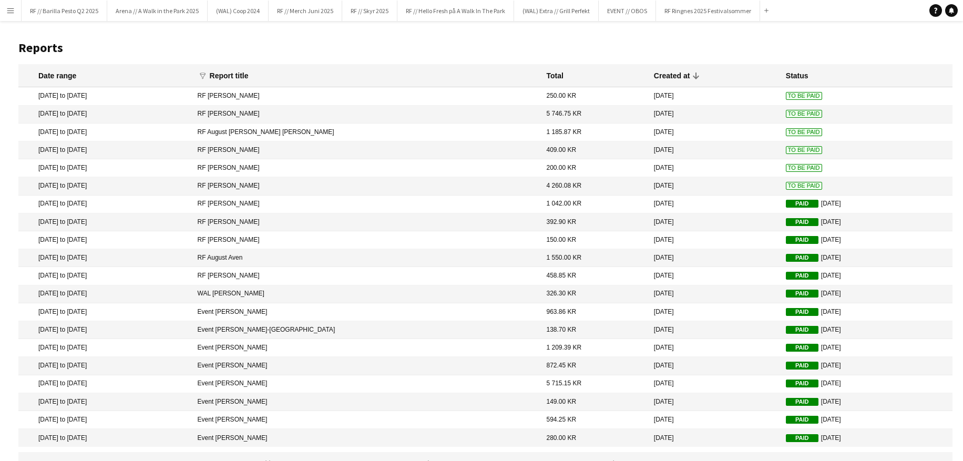
scroll to position [19, 0]
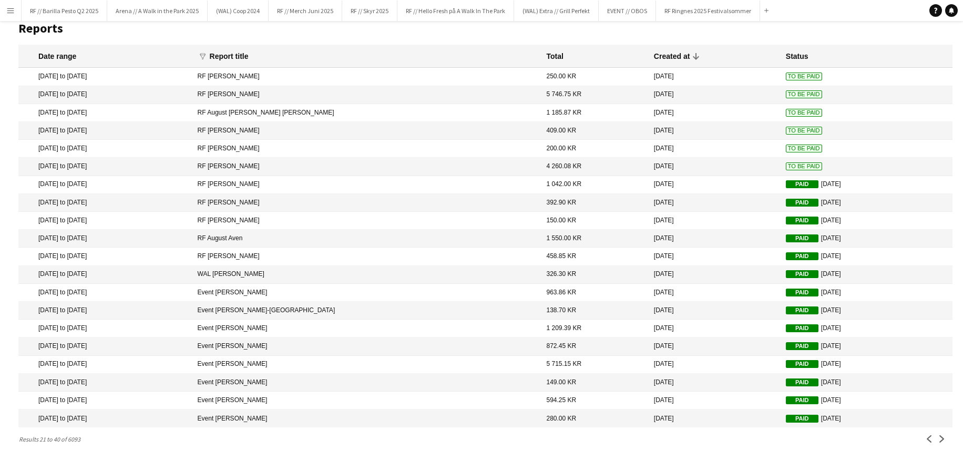
click at [786, 167] on span "To Be Paid" at bounding box center [804, 166] width 36 height 8
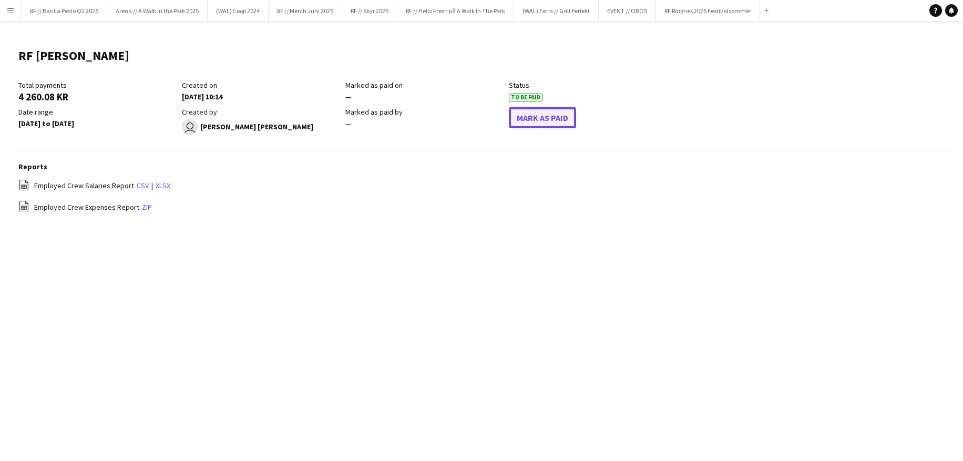
click at [535, 123] on button "Mark As Paid" at bounding box center [542, 117] width 67 height 21
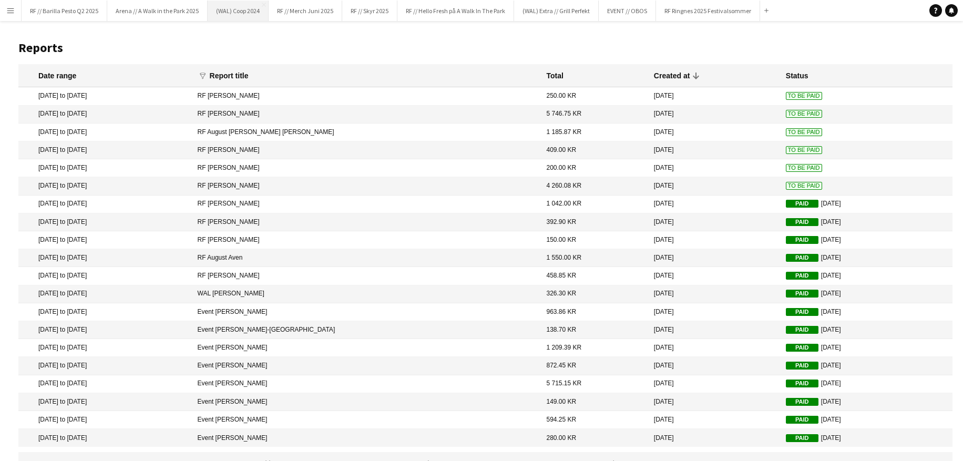
scroll to position [19, 0]
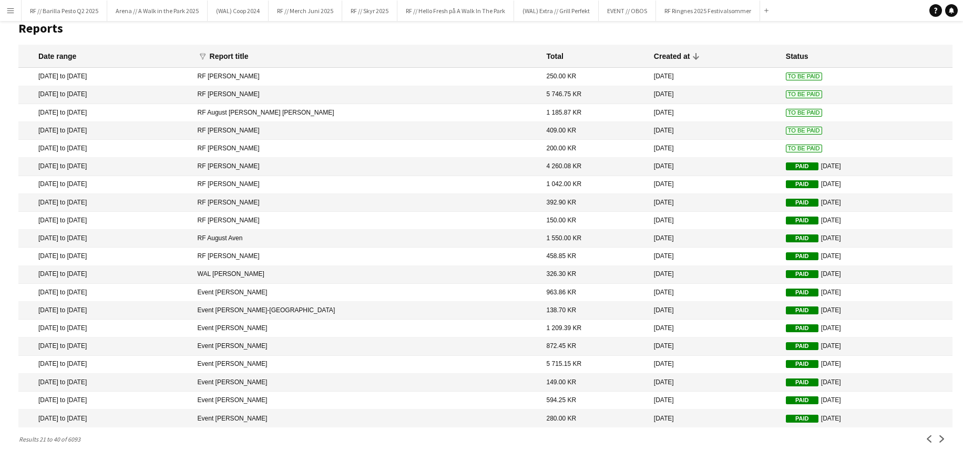
click at [786, 148] on span "To Be Paid" at bounding box center [804, 148] width 36 height 8
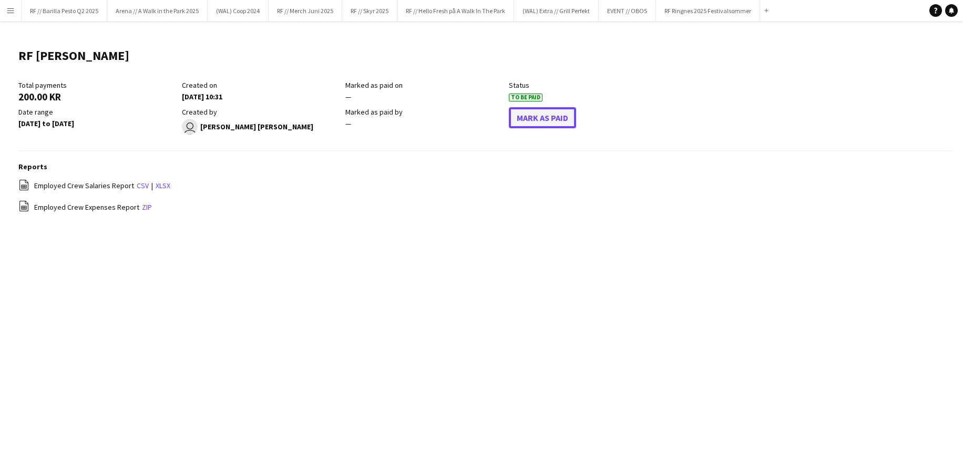
click at [535, 119] on button "Mark As Paid" at bounding box center [542, 117] width 67 height 21
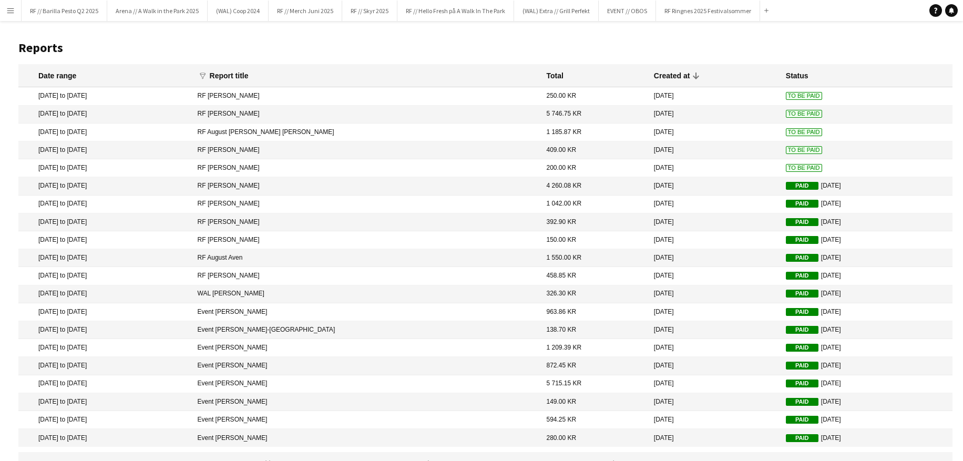
scroll to position [19, 0]
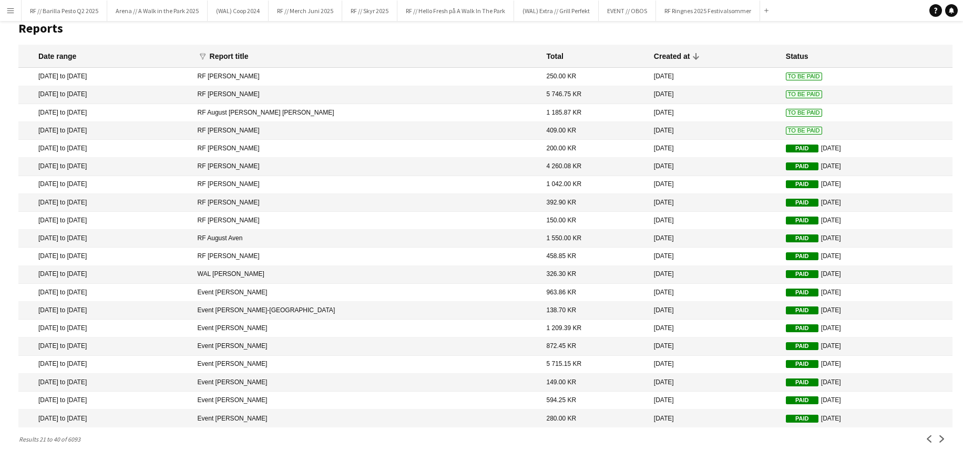
click at [786, 127] on span "To Be Paid" at bounding box center [804, 131] width 36 height 8
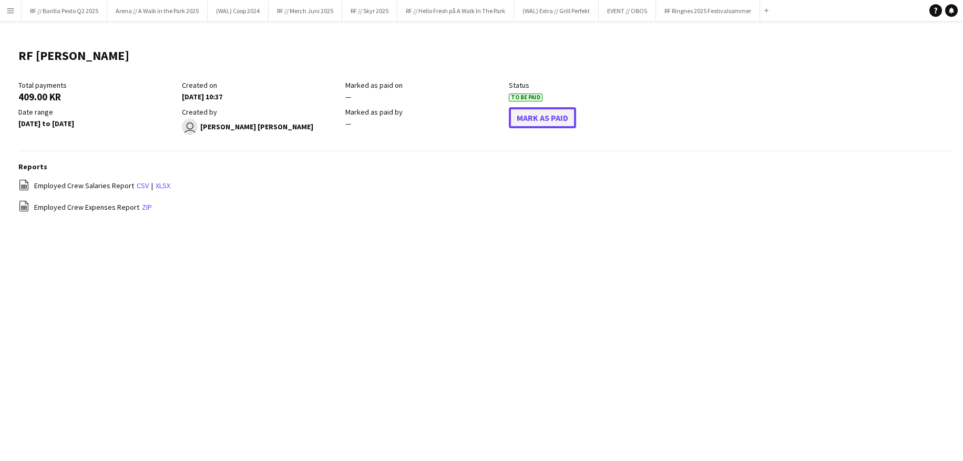
click at [547, 123] on button "Mark As Paid" at bounding box center [542, 117] width 67 height 21
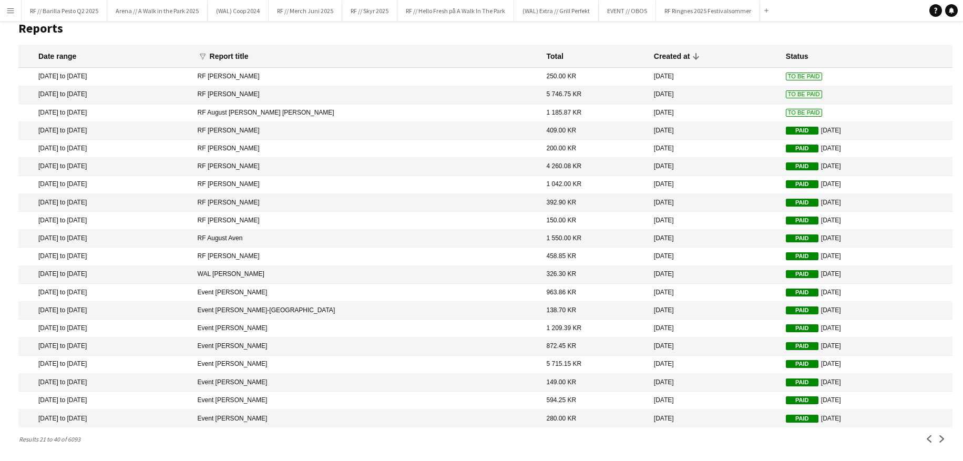
click at [786, 109] on span "To Be Paid" at bounding box center [804, 113] width 36 height 8
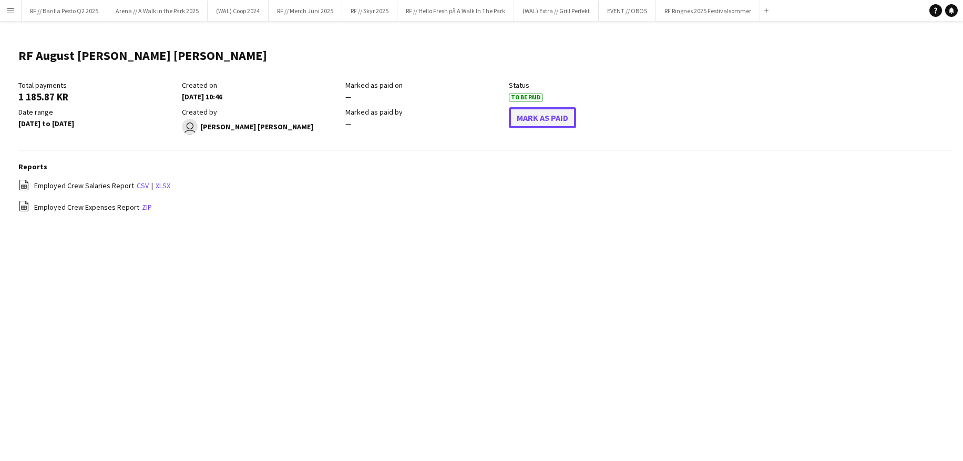
click at [541, 113] on button "Mark As Paid" at bounding box center [542, 117] width 67 height 21
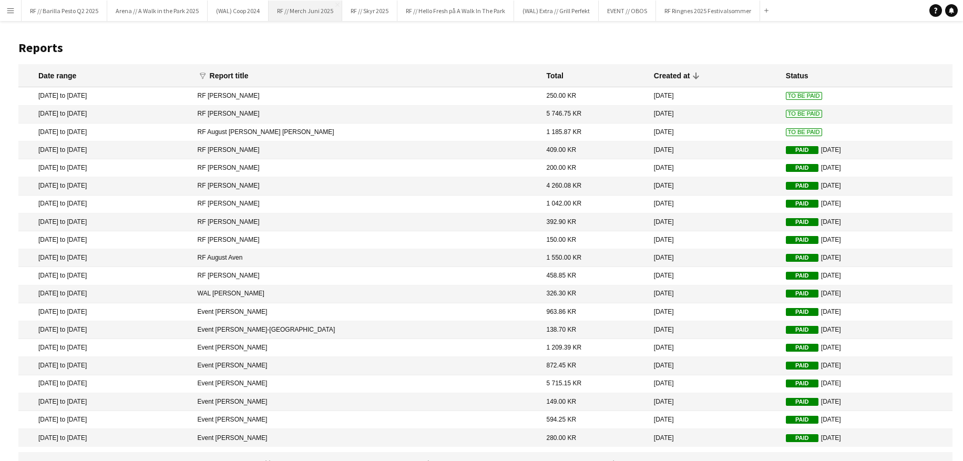
scroll to position [19, 0]
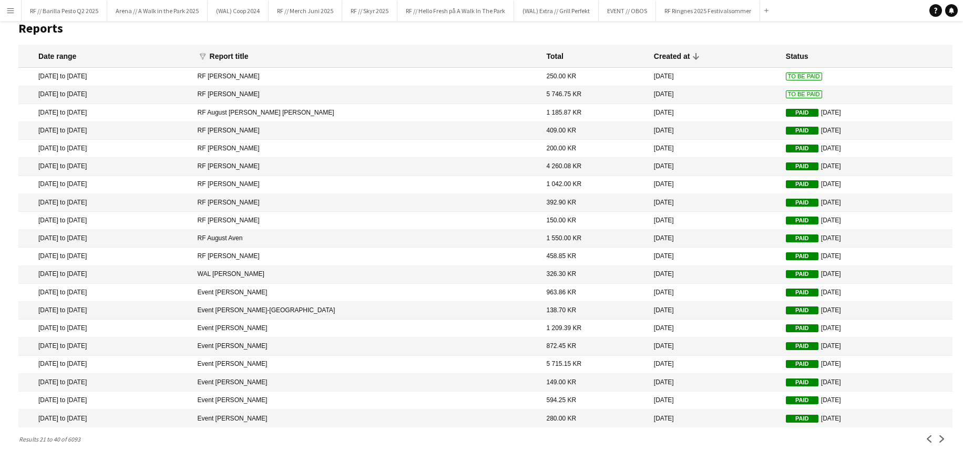
click at [786, 92] on span "To Be Paid" at bounding box center [804, 94] width 36 height 8
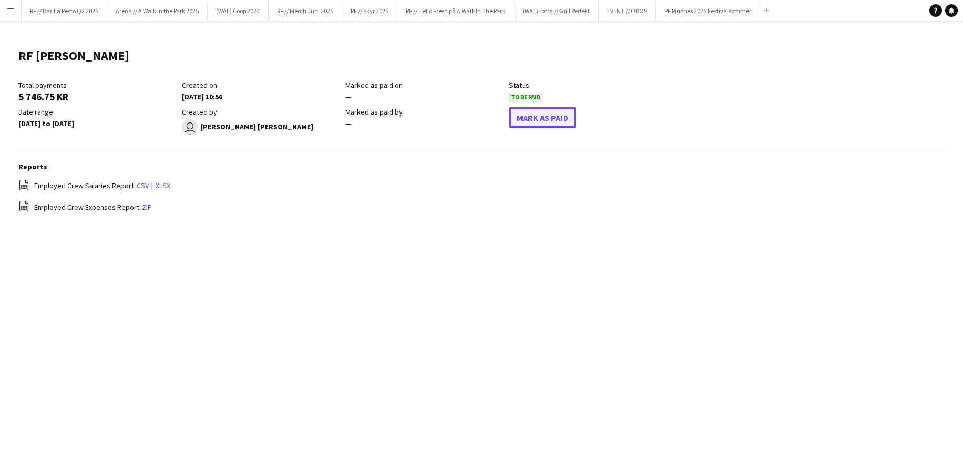
click at [563, 121] on button "Mark As Paid" at bounding box center [542, 117] width 67 height 21
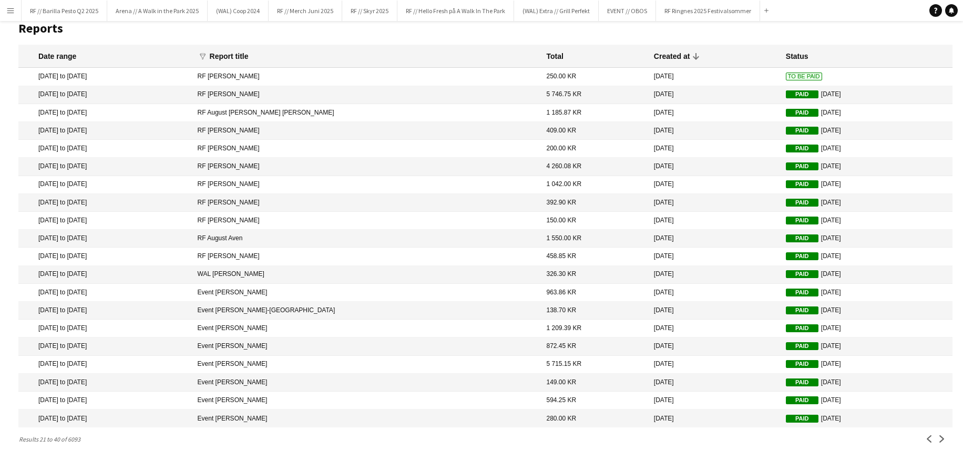
click at [786, 74] on span "To Be Paid" at bounding box center [804, 77] width 36 height 8
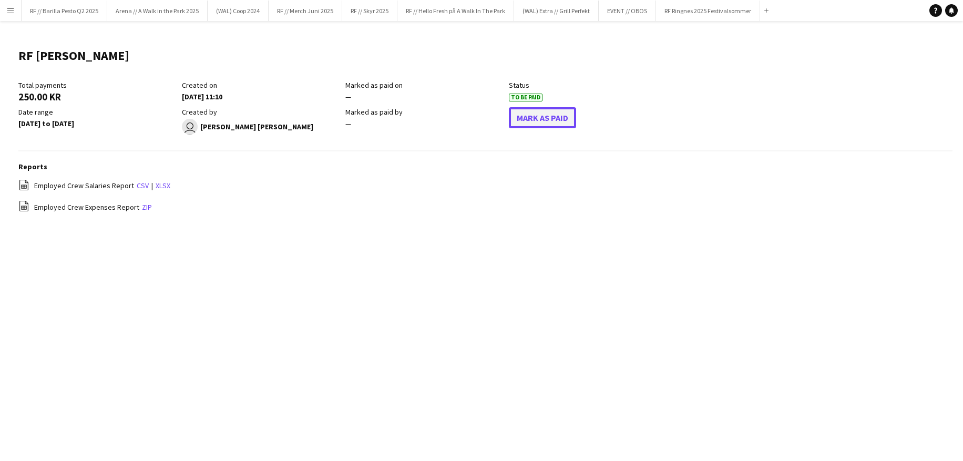
click at [560, 118] on button "Mark As Paid" at bounding box center [542, 117] width 67 height 21
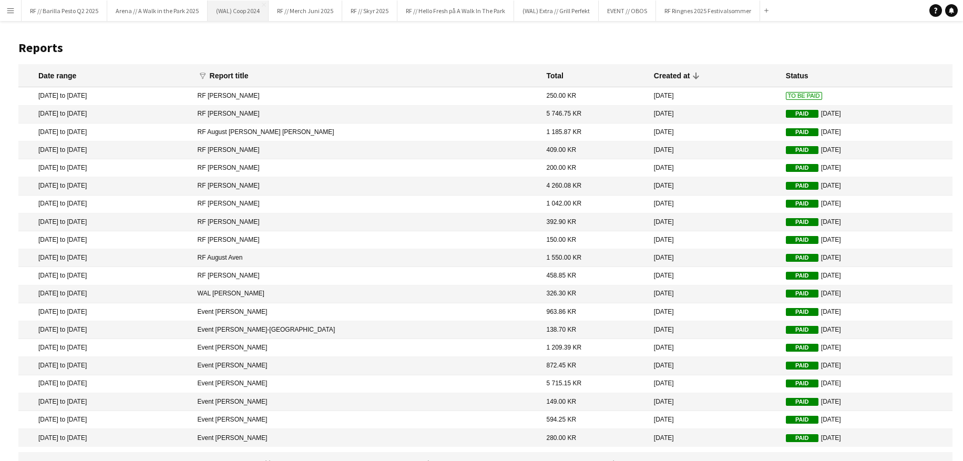
scroll to position [19, 0]
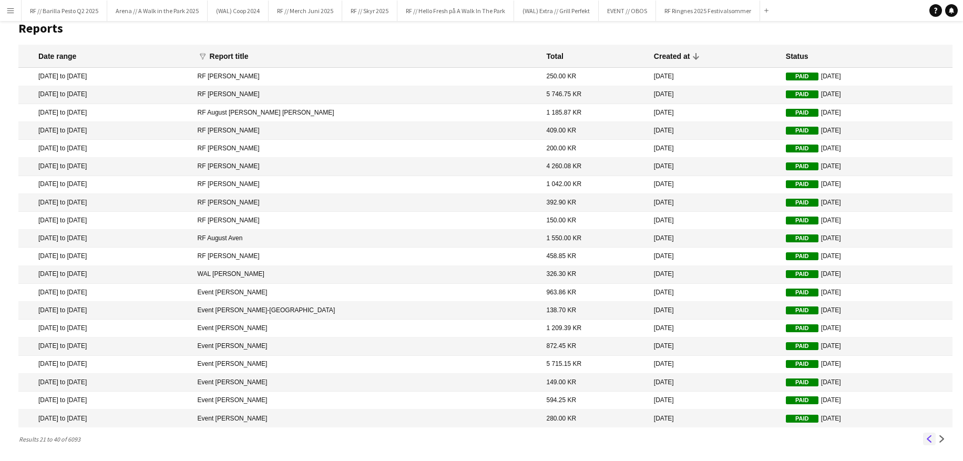
click at [932, 440] on app-icon "Previous" at bounding box center [928, 438] width 7 height 7
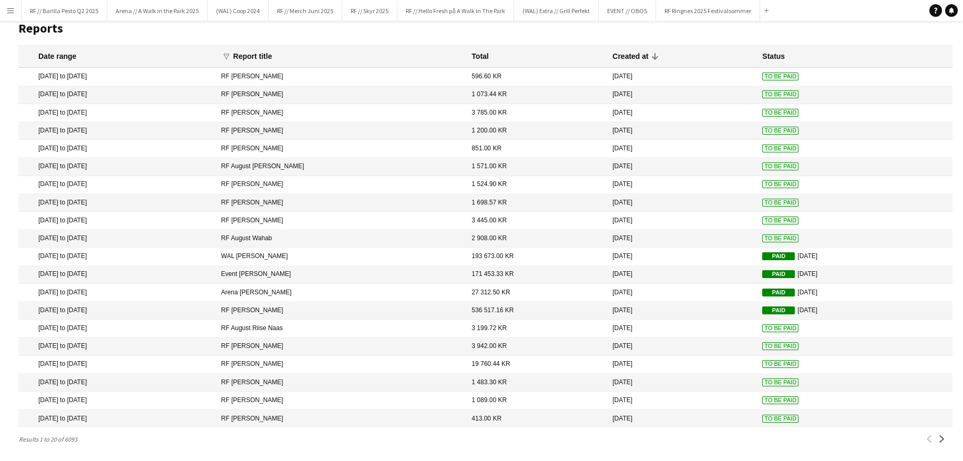
click at [765, 415] on span "To Be Paid" at bounding box center [780, 419] width 36 height 8
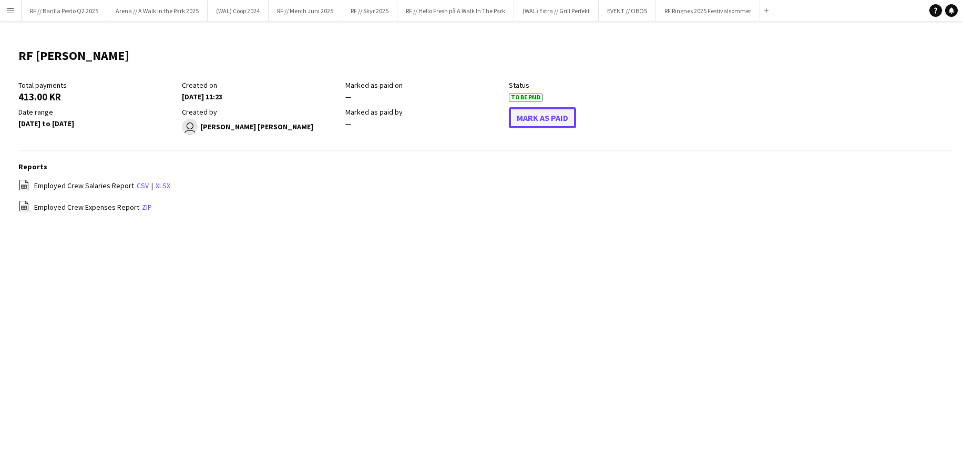
click at [525, 116] on button "Mark As Paid" at bounding box center [542, 117] width 67 height 21
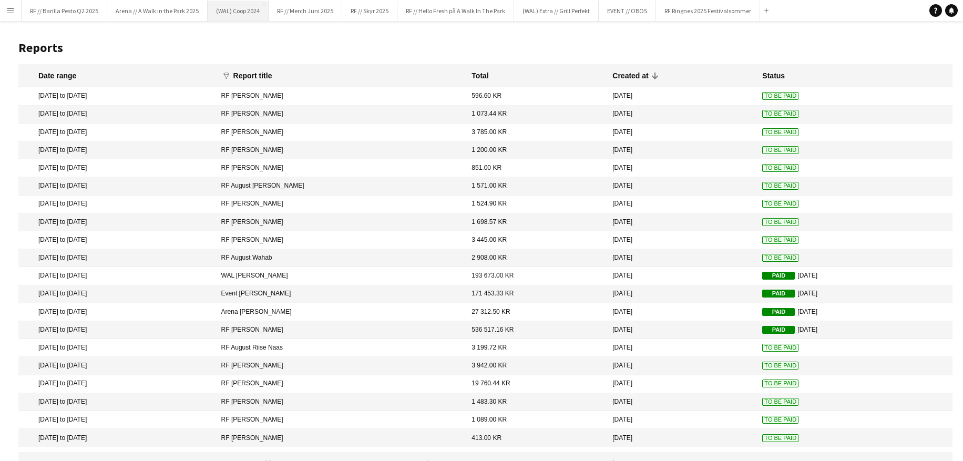
scroll to position [19, 0]
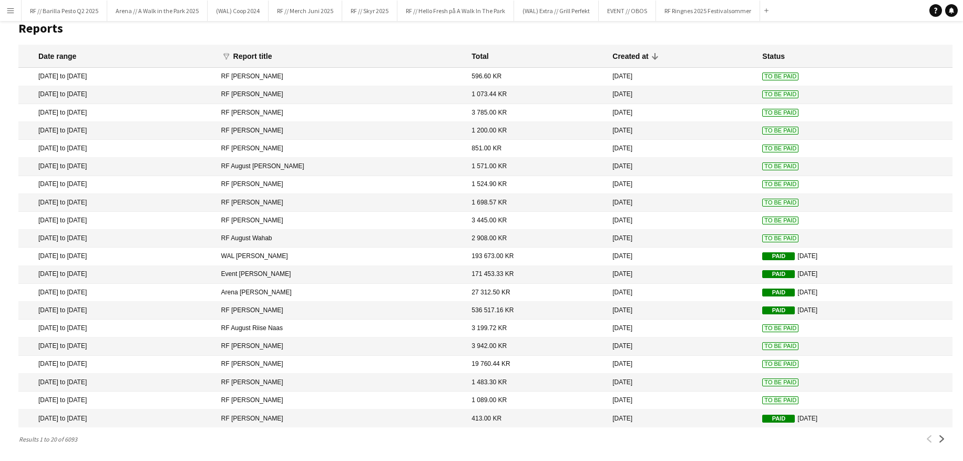
click at [767, 401] on span "To Be Paid" at bounding box center [780, 400] width 36 height 8
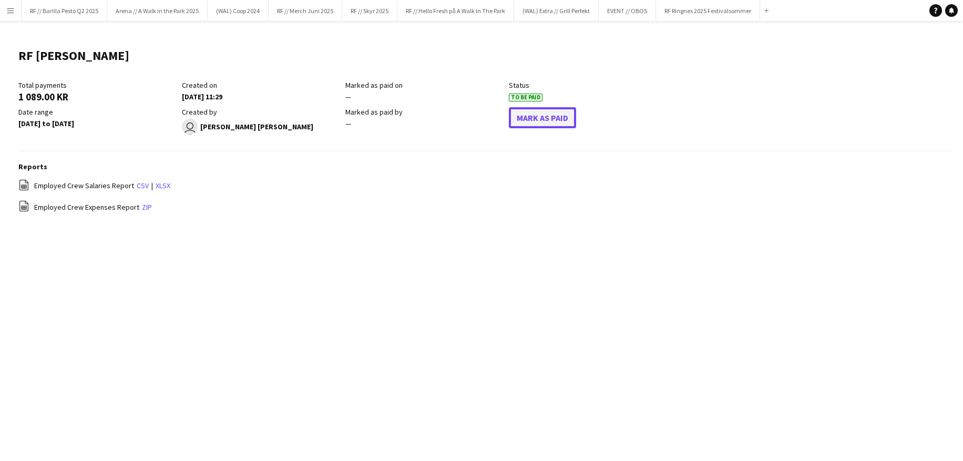
click at [556, 118] on button "Mark As Paid" at bounding box center [542, 117] width 67 height 21
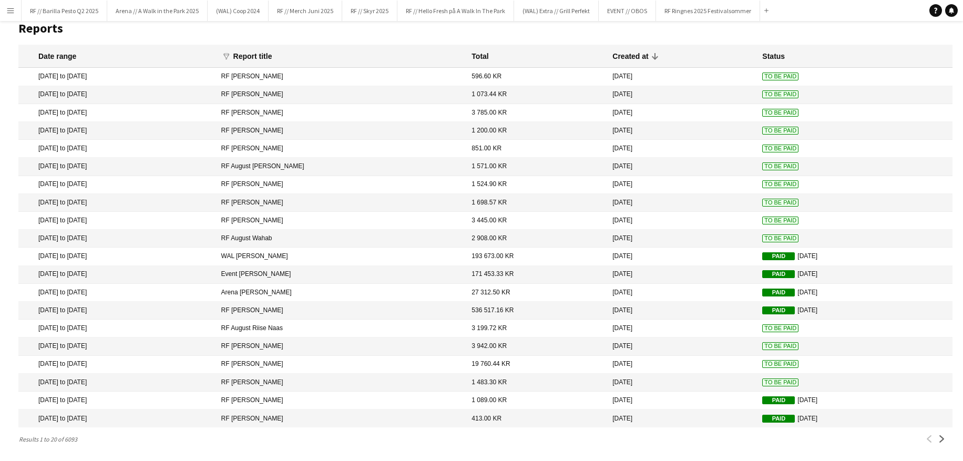
click at [771, 378] on span "To Be Paid" at bounding box center [780, 382] width 36 height 8
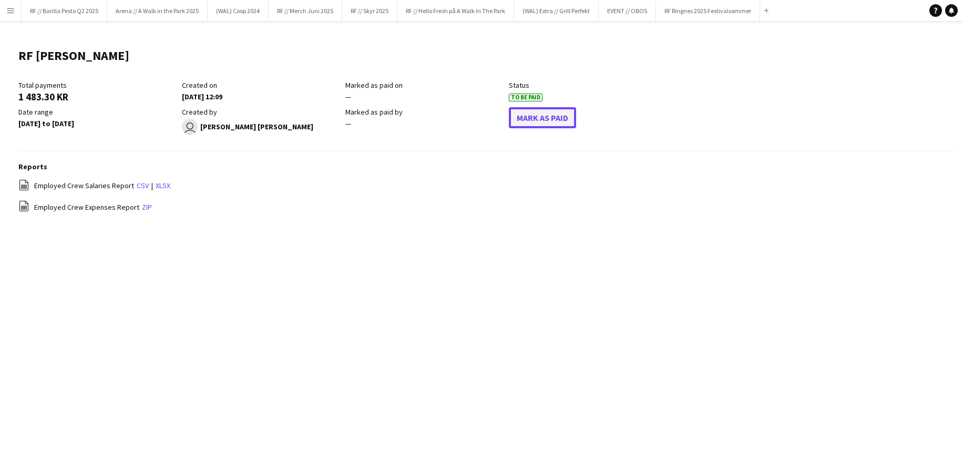
click at [537, 112] on button "Mark As Paid" at bounding box center [542, 117] width 67 height 21
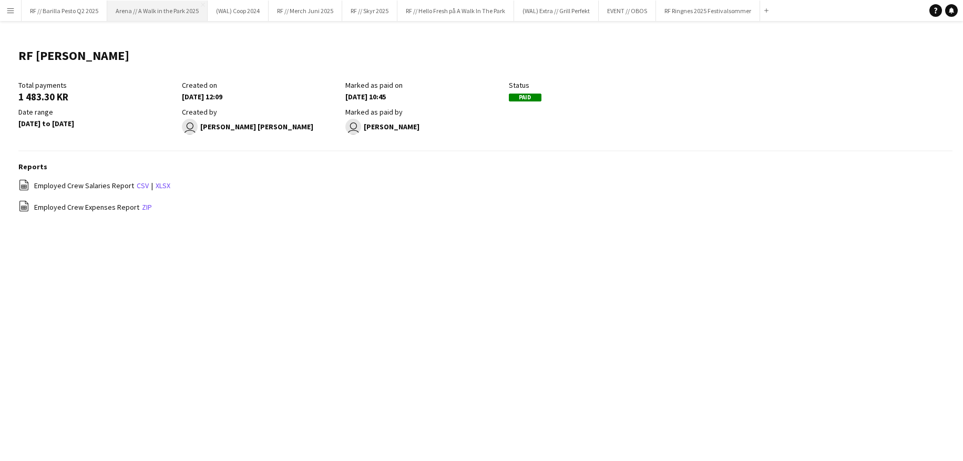
scroll to position [19, 0]
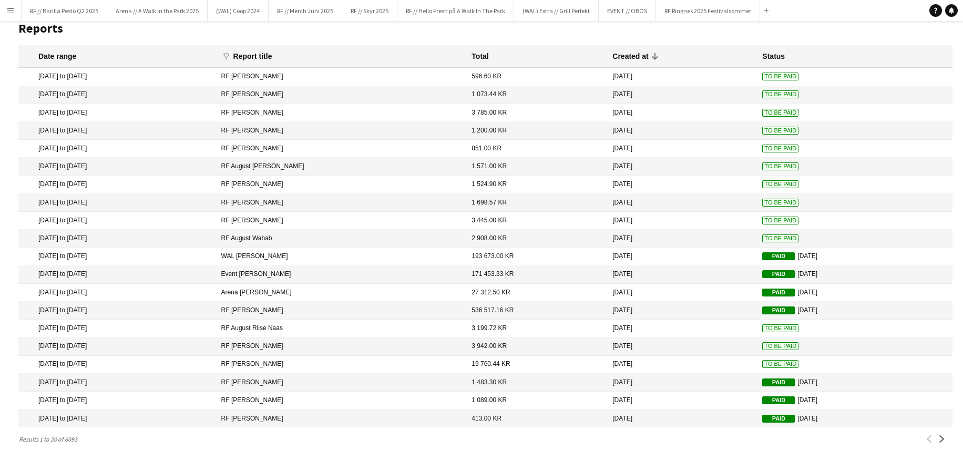
click at [767, 365] on span "To Be Paid" at bounding box center [780, 364] width 36 height 8
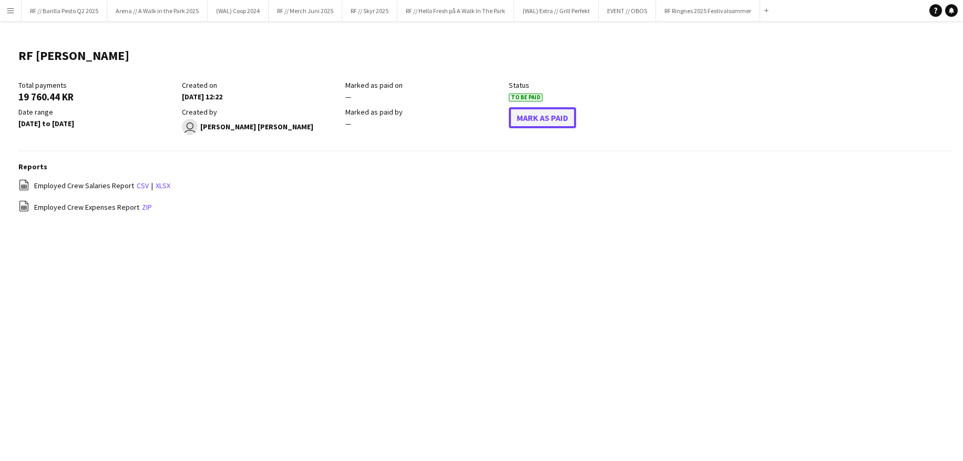
click at [540, 120] on button "Mark As Paid" at bounding box center [542, 117] width 67 height 21
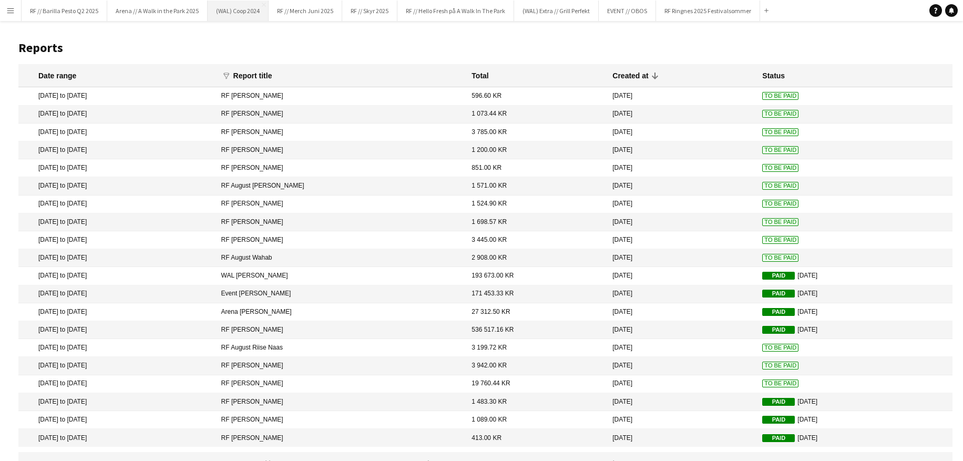
scroll to position [19, 0]
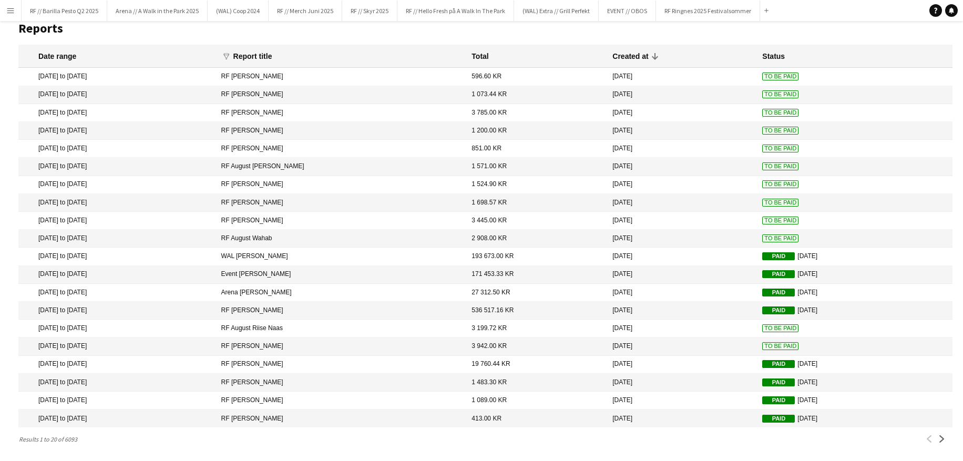
click at [762, 342] on span "To Be Paid" at bounding box center [780, 346] width 36 height 8
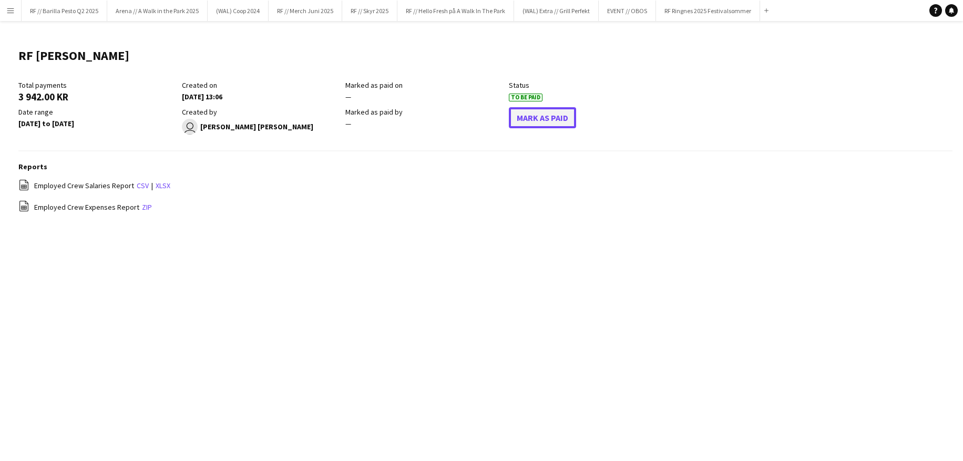
click at [532, 120] on button "Mark As Paid" at bounding box center [542, 117] width 67 height 21
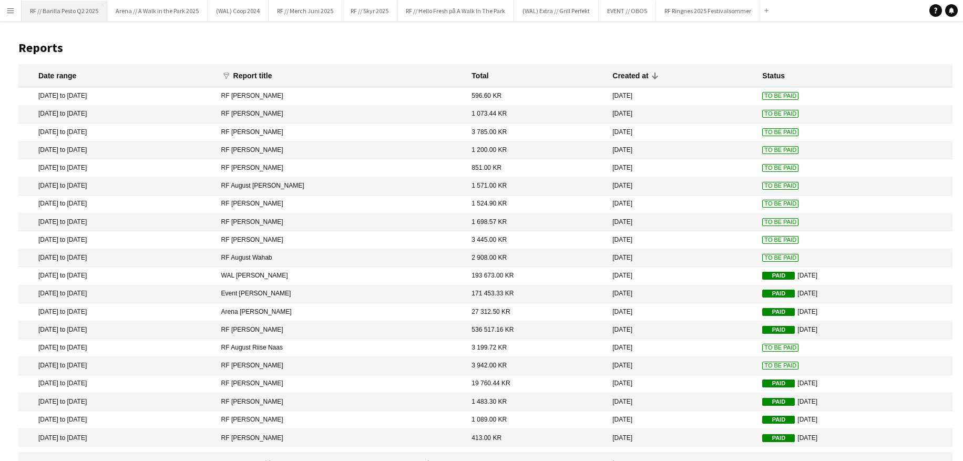
scroll to position [19, 0]
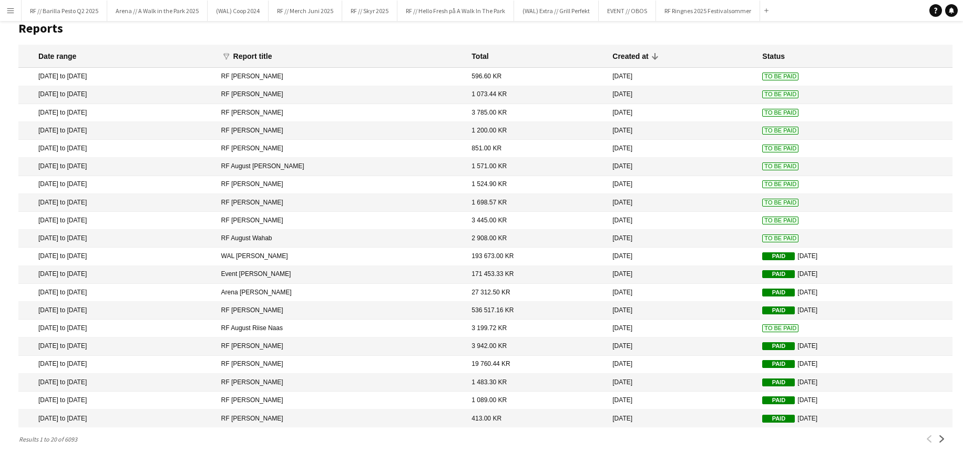
click at [762, 328] on span "To Be Paid" at bounding box center [780, 328] width 36 height 8
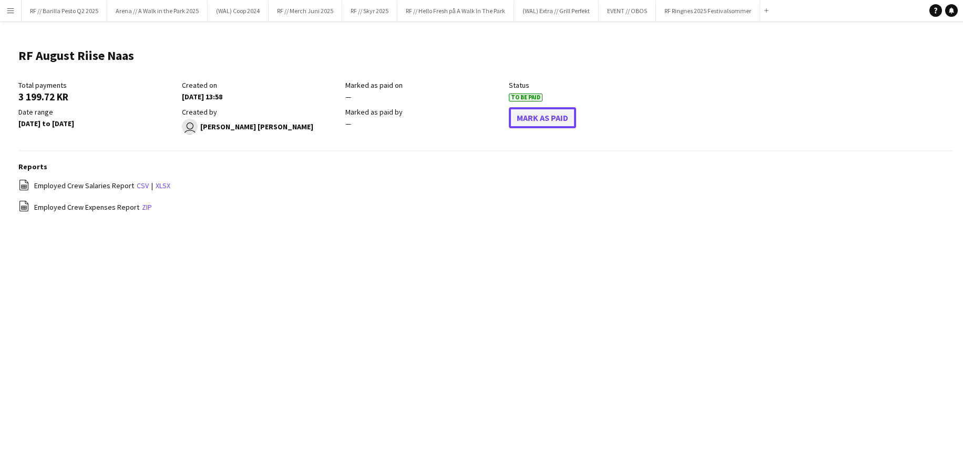
click at [540, 120] on button "Mark As Paid" at bounding box center [542, 117] width 67 height 21
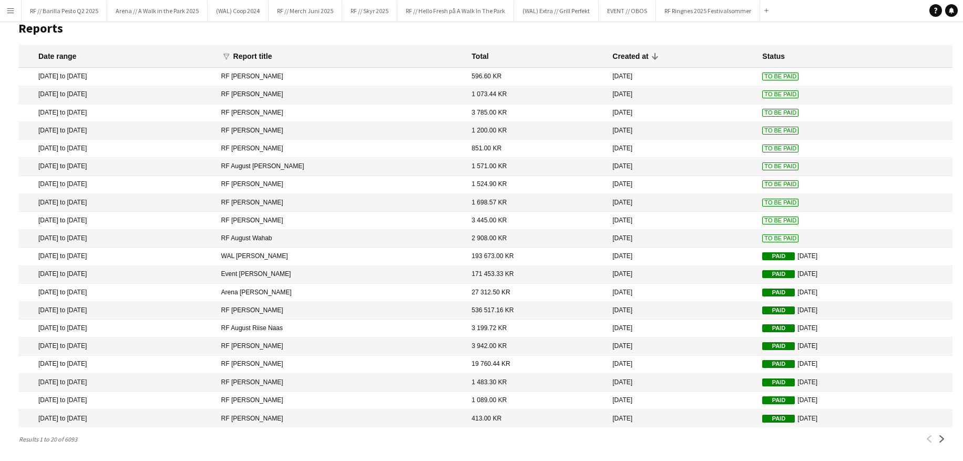
click at [762, 234] on span "To Be Paid" at bounding box center [780, 238] width 36 height 8
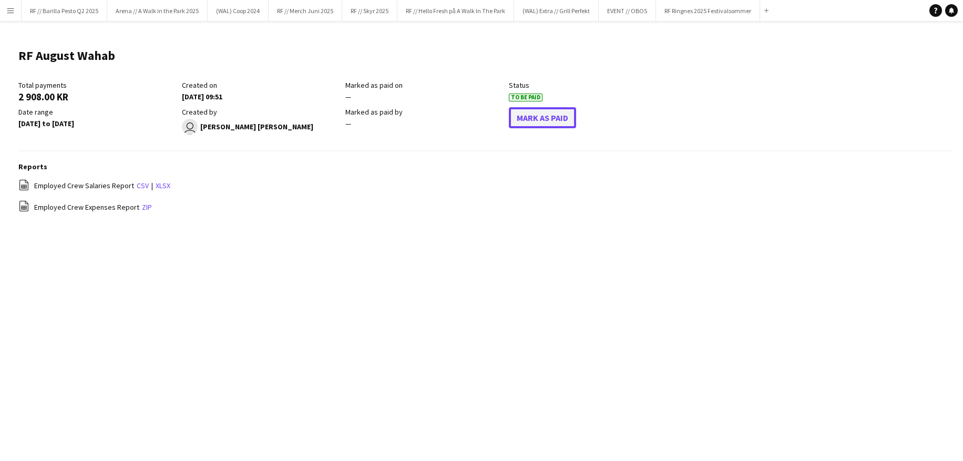
click at [555, 108] on button "Mark As Paid" at bounding box center [542, 117] width 67 height 21
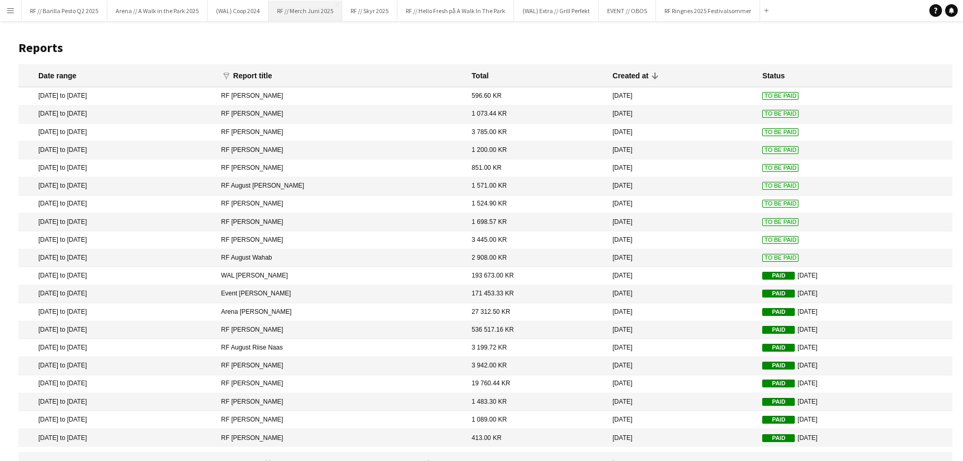
scroll to position [19, 0]
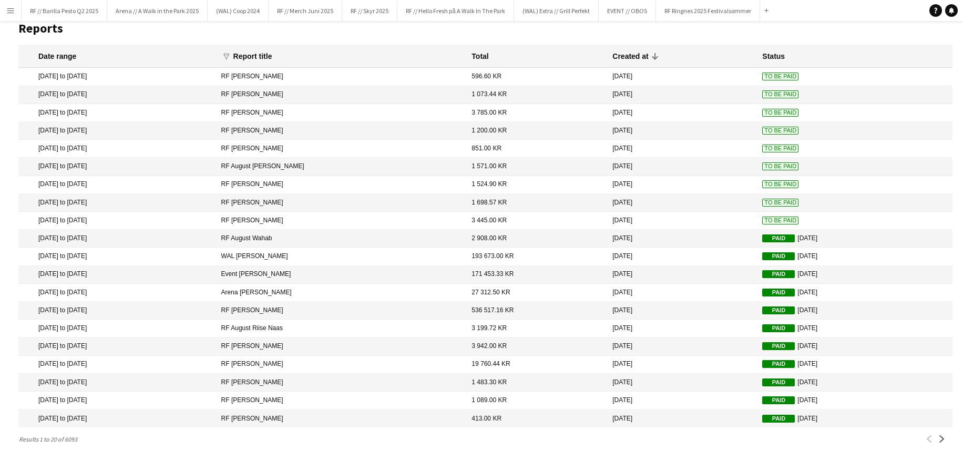
click at [762, 218] on span "To Be Paid" at bounding box center [780, 220] width 36 height 8
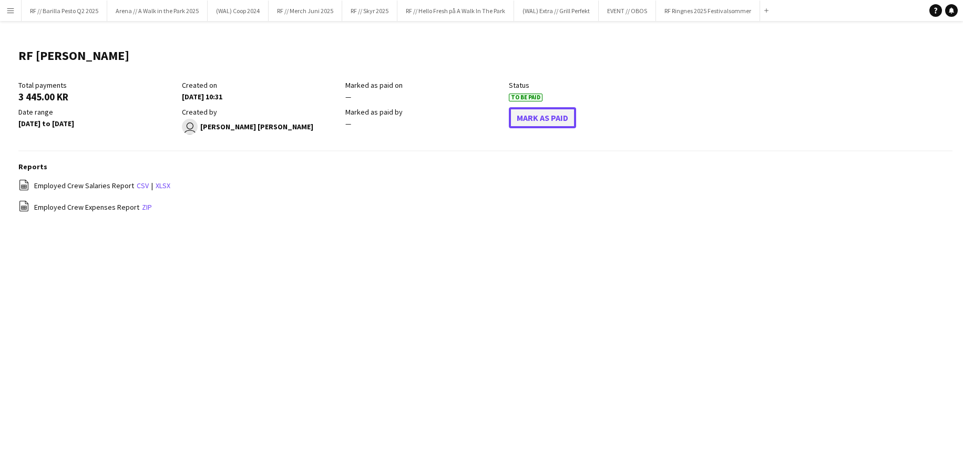
click at [537, 118] on button "Mark As Paid" at bounding box center [542, 117] width 67 height 21
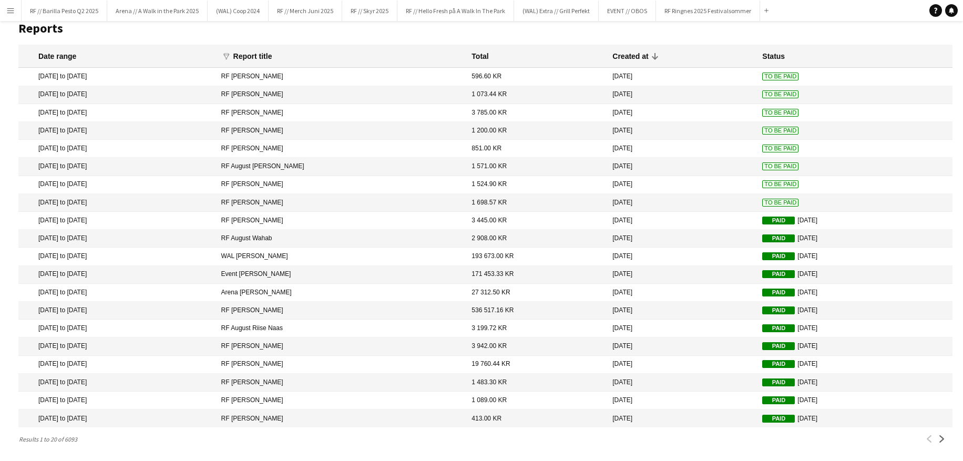
click at [762, 200] on span "To Be Paid" at bounding box center [780, 203] width 36 height 8
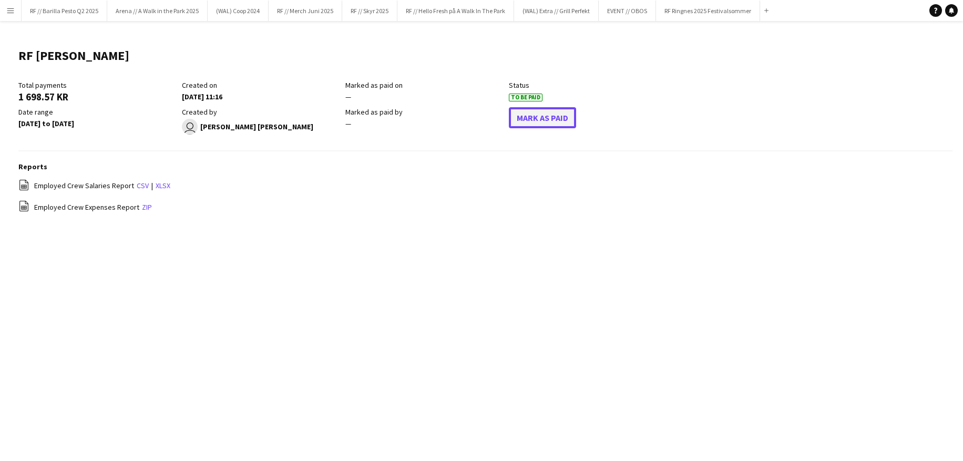
click at [541, 116] on button "Mark As Paid" at bounding box center [542, 117] width 67 height 21
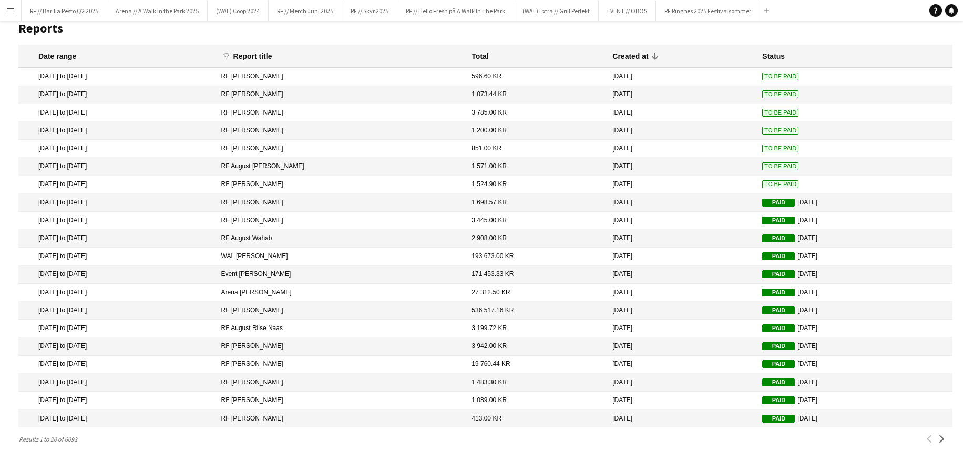
click at [766, 185] on span "To Be Paid" at bounding box center [780, 184] width 36 height 8
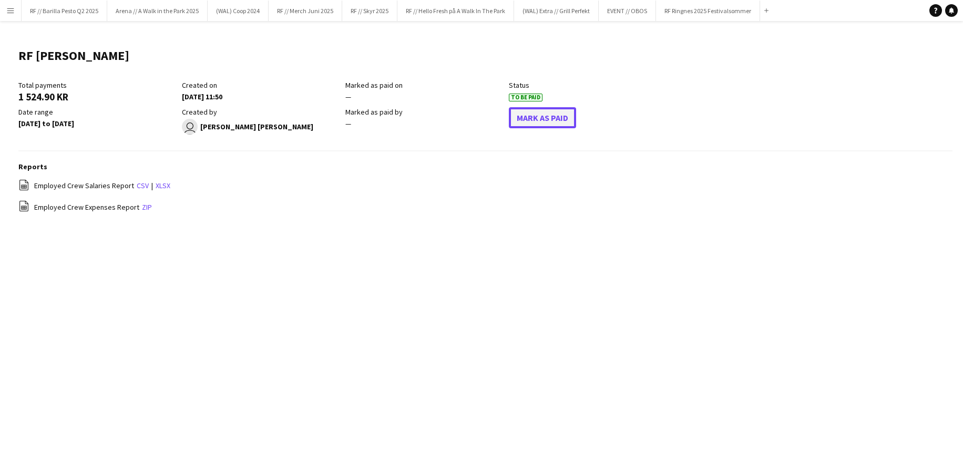
click at [556, 122] on button "Mark As Paid" at bounding box center [542, 117] width 67 height 21
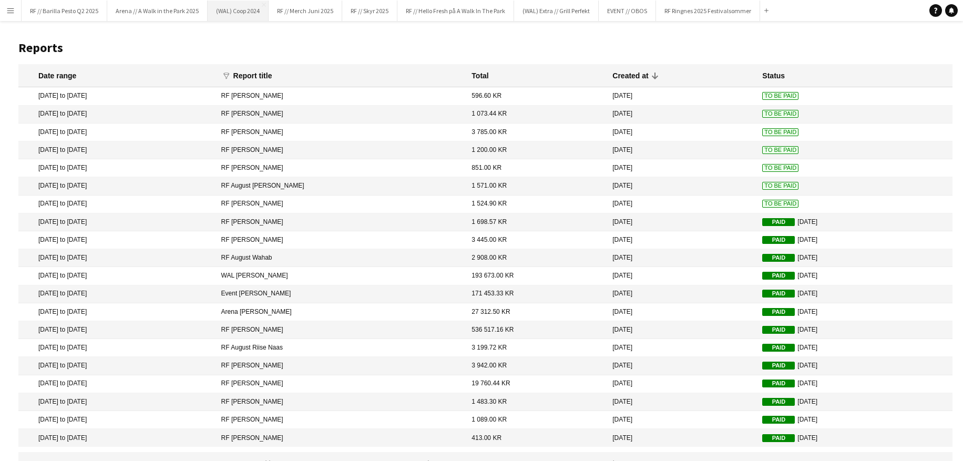
scroll to position [19, 0]
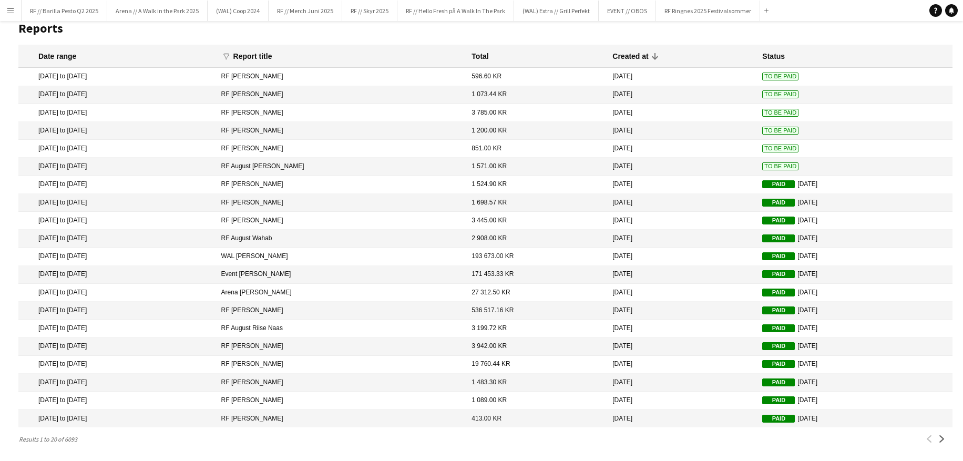
click at [768, 166] on span "To Be Paid" at bounding box center [780, 166] width 36 height 8
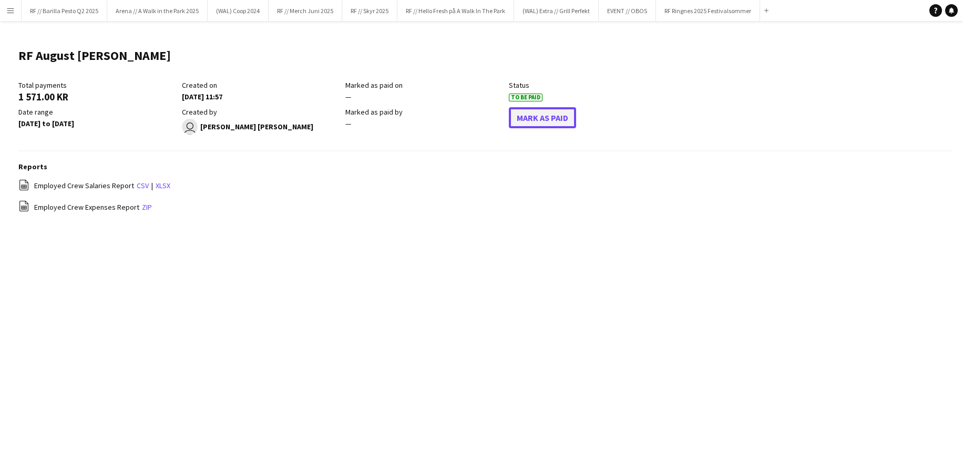
click at [557, 123] on button "Mark As Paid" at bounding box center [542, 117] width 67 height 21
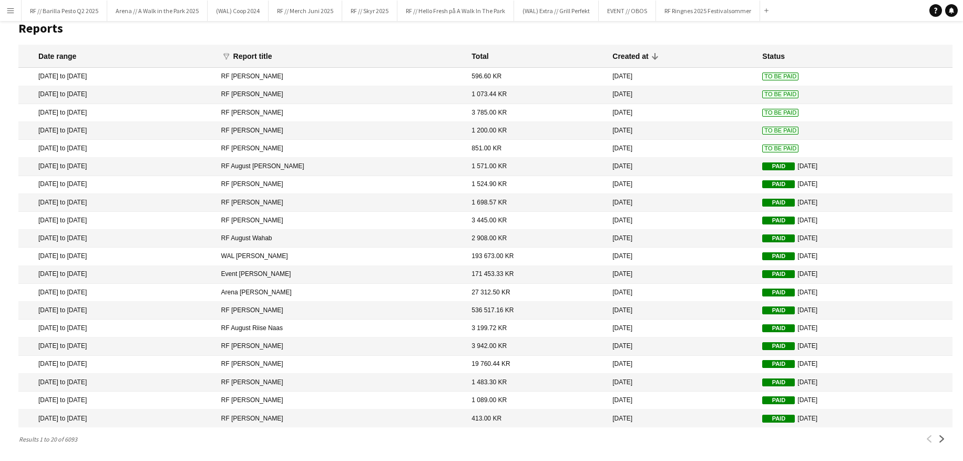
click at [762, 148] on span "To Be Paid" at bounding box center [780, 148] width 36 height 8
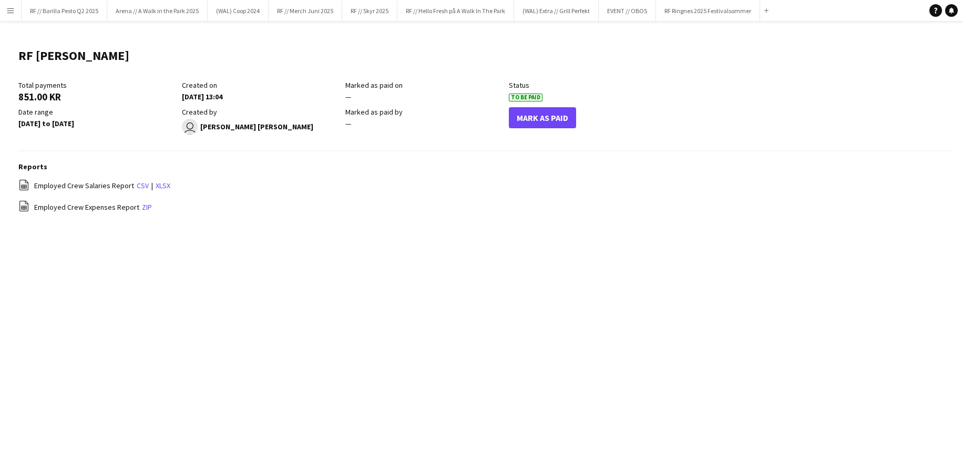
click at [522, 129] on div "Mark As Paid" at bounding box center [590, 120] width 163 height 27
click at [526, 123] on button "Mark As Paid" at bounding box center [542, 117] width 67 height 21
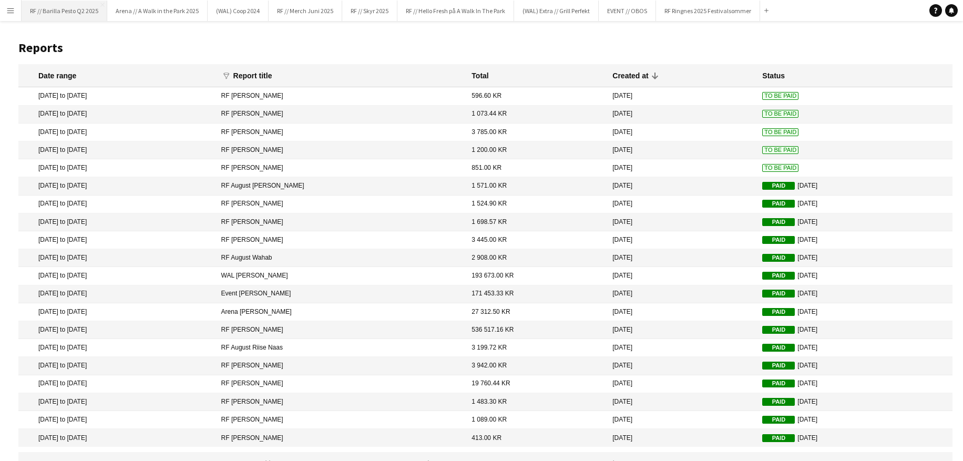
scroll to position [19, 0]
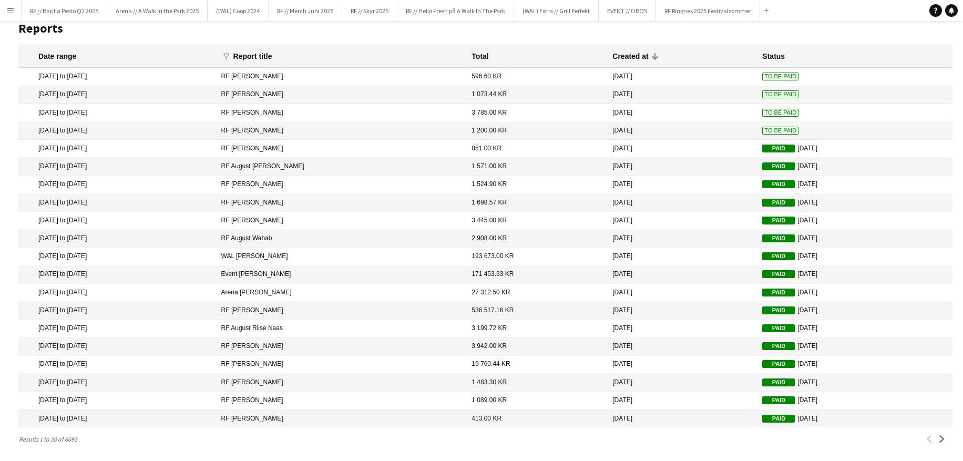
click at [762, 109] on span "To Be Paid" at bounding box center [780, 113] width 36 height 8
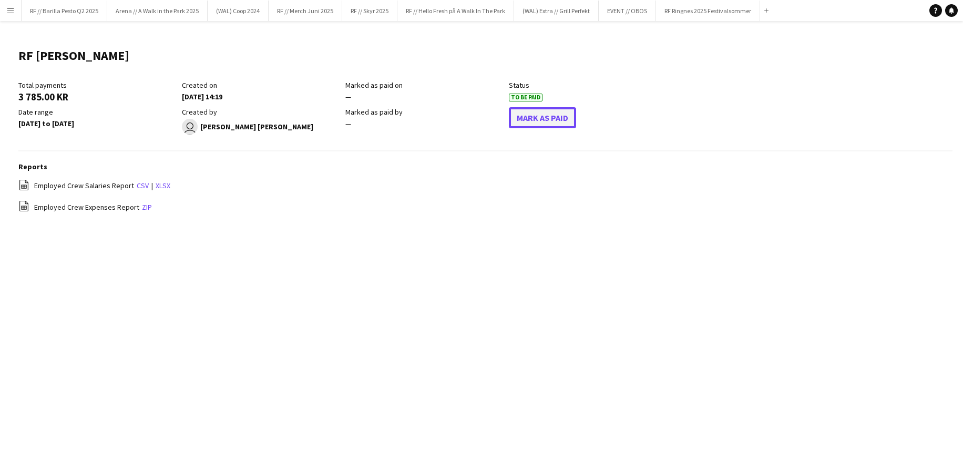
click at [569, 116] on button "Mark As Paid" at bounding box center [542, 117] width 67 height 21
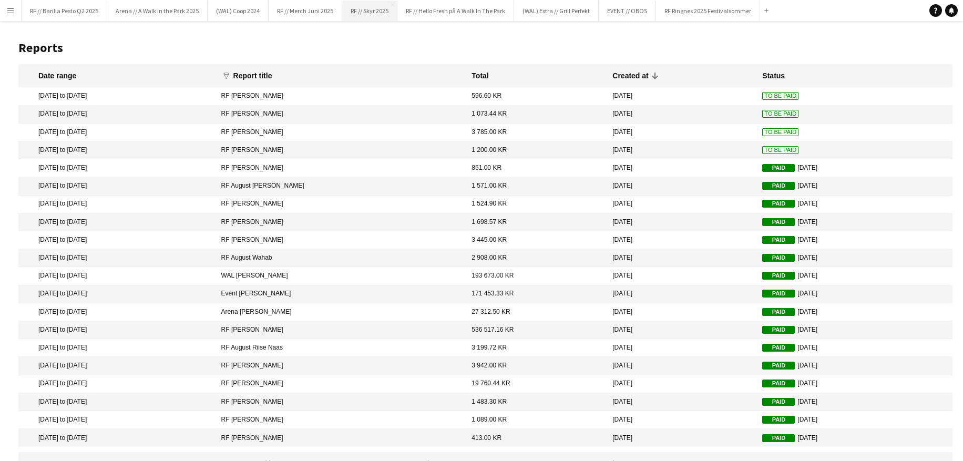
scroll to position [19, 0]
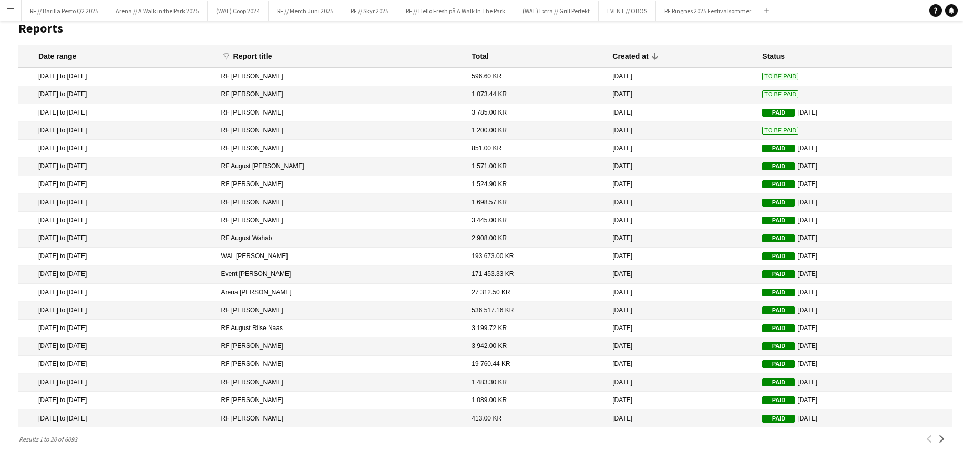
click at [765, 75] on span "To Be Paid" at bounding box center [780, 77] width 36 height 8
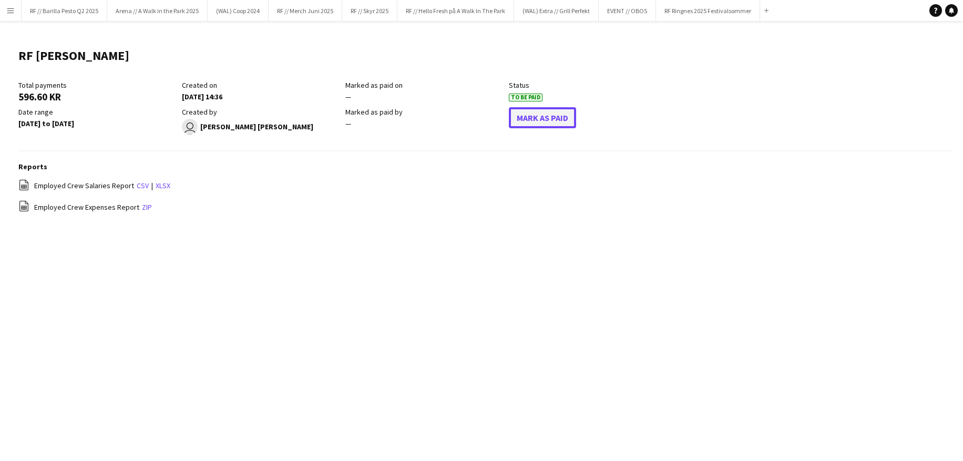
click at [532, 111] on button "Mark As Paid" at bounding box center [542, 117] width 67 height 21
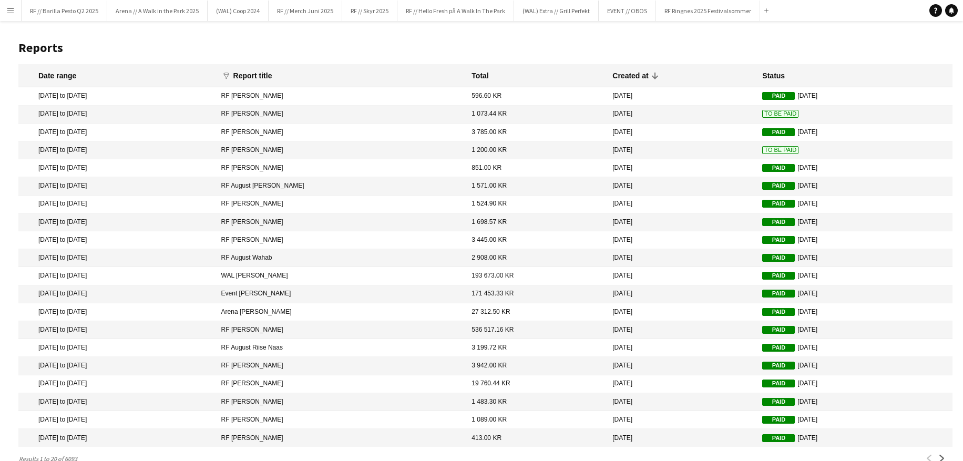
scroll to position [19, 0]
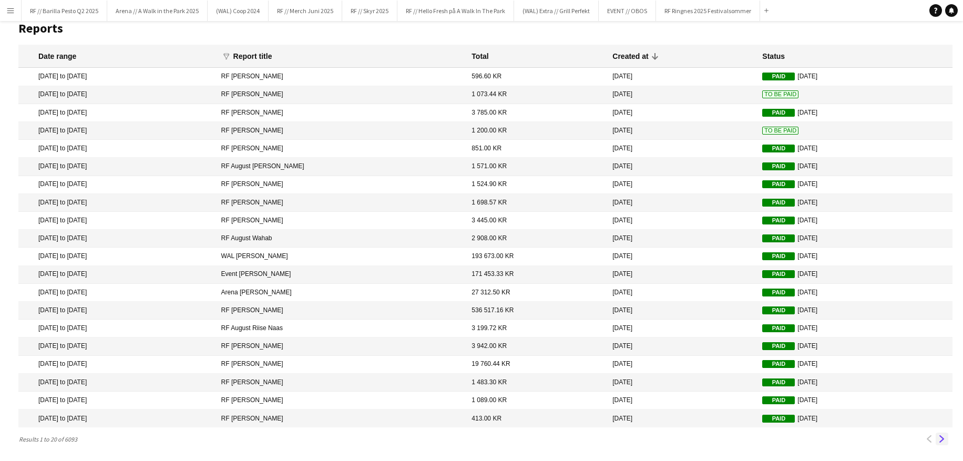
click at [941, 440] on app-icon "Next" at bounding box center [941, 438] width 7 height 7
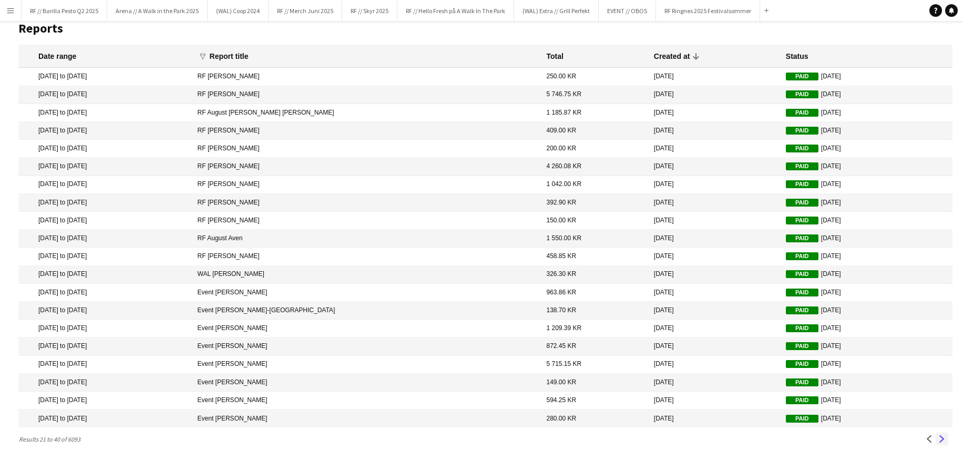
click at [941, 440] on app-icon "Next" at bounding box center [941, 438] width 7 height 7
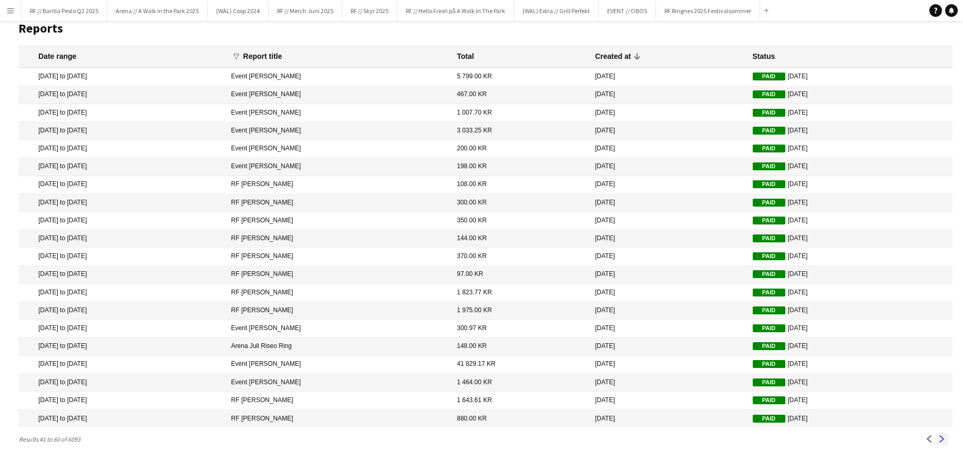
click at [941, 440] on app-icon "Next" at bounding box center [941, 438] width 7 height 7
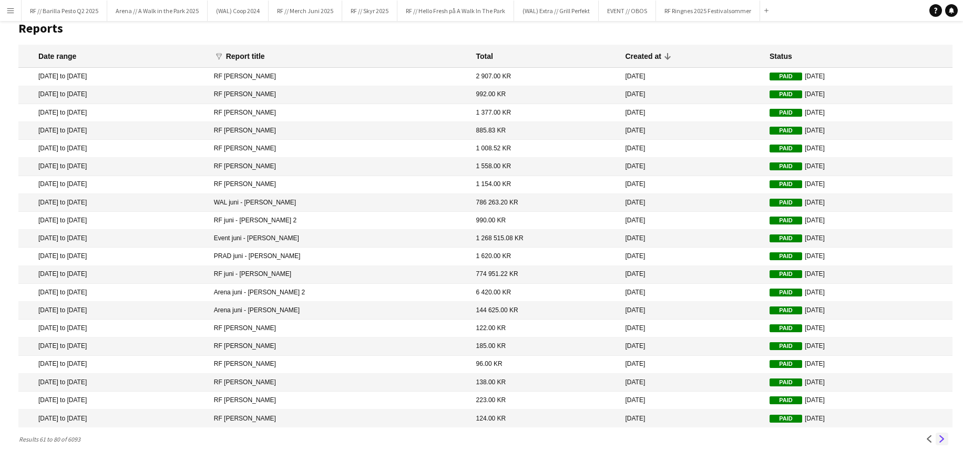
click at [941, 440] on app-icon "Next" at bounding box center [941, 438] width 7 height 7
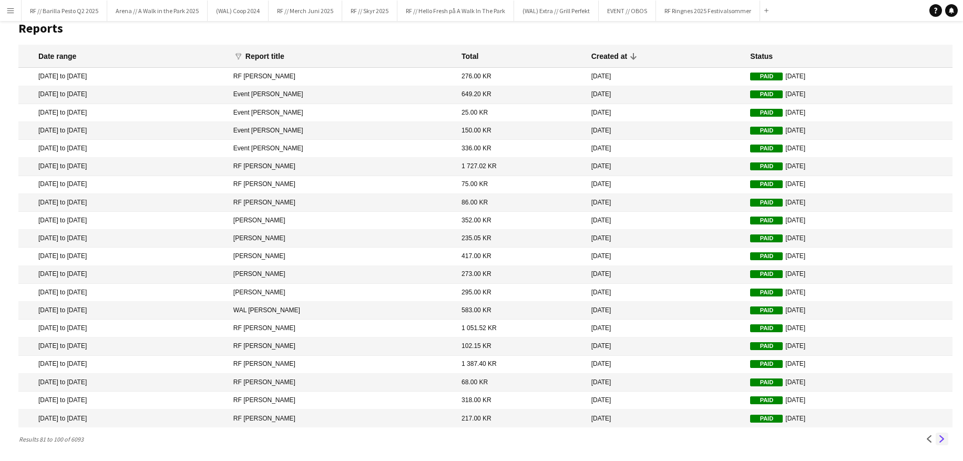
click at [941, 440] on app-icon "Next" at bounding box center [941, 438] width 7 height 7
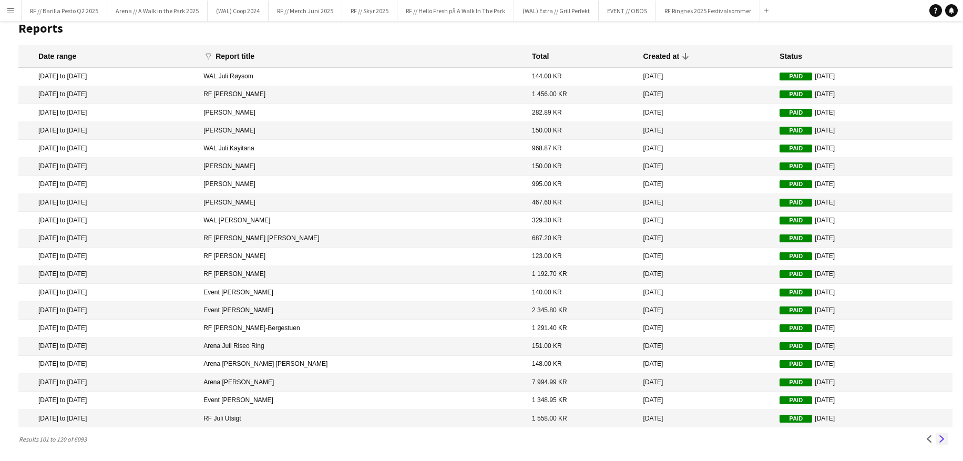
click at [941, 440] on app-icon "Next" at bounding box center [941, 438] width 7 height 7
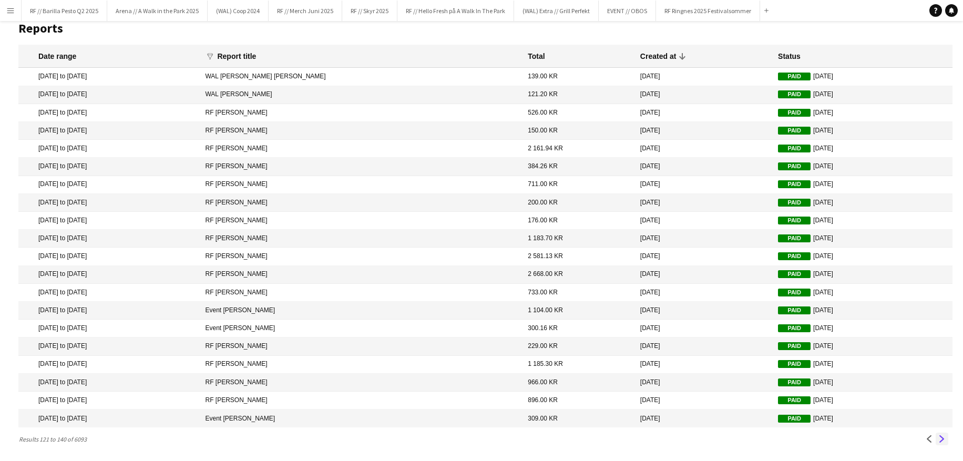
click at [941, 440] on app-icon "Next" at bounding box center [941, 438] width 7 height 7
